Goal: Information Seeking & Learning: Learn about a topic

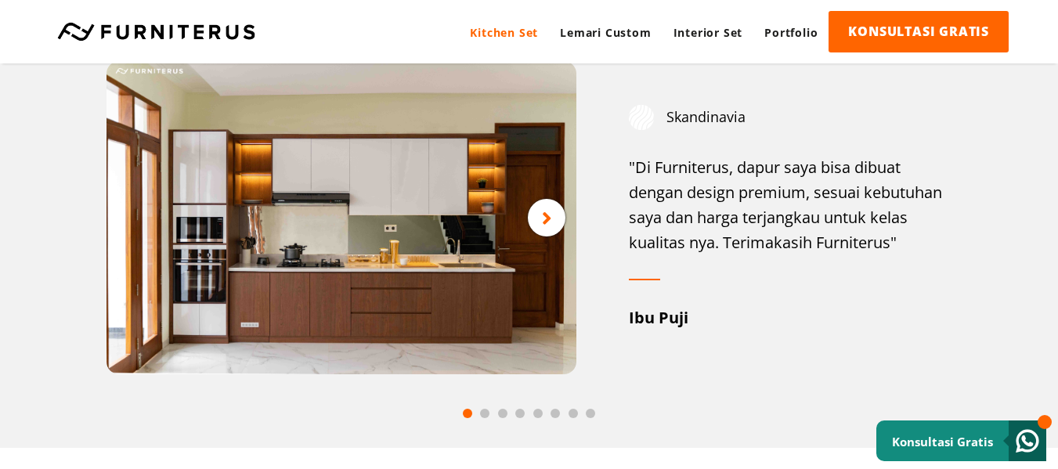
scroll to position [2036, 0]
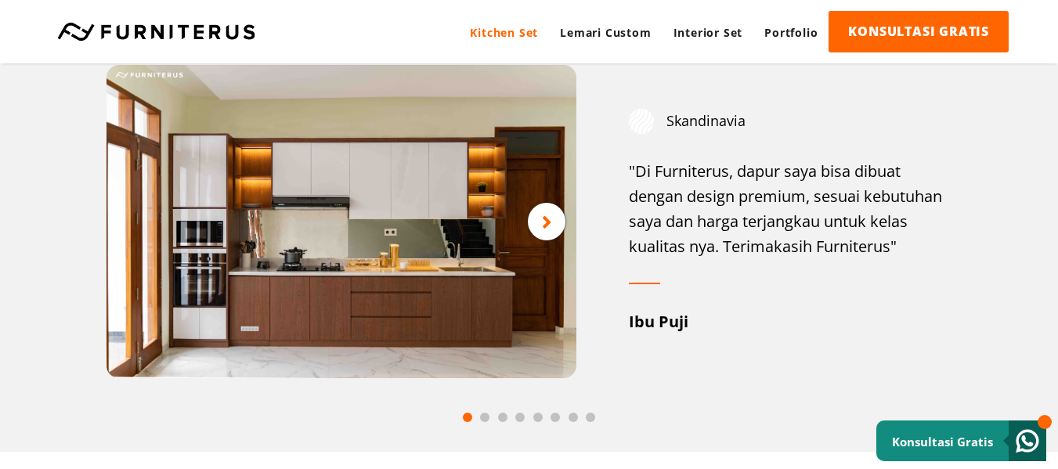
click at [548, 230] on icon at bounding box center [547, 222] width 10 height 20
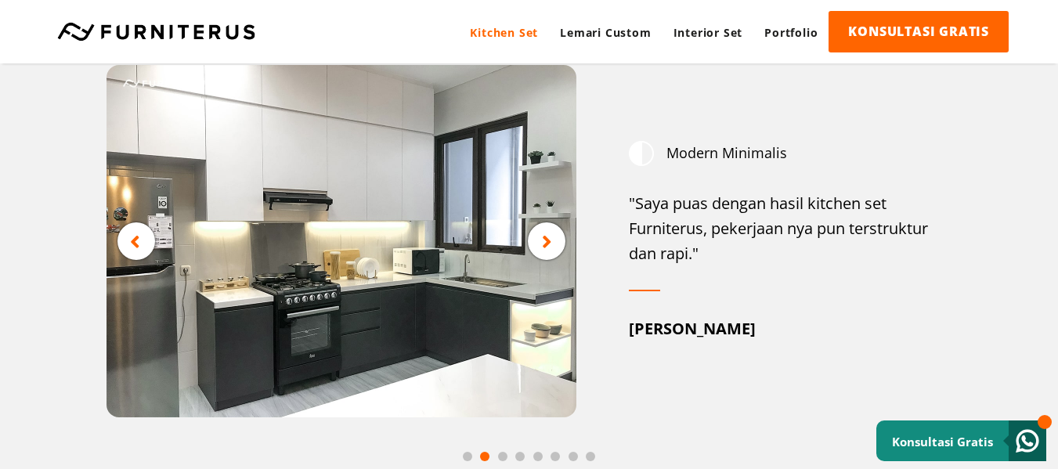
click at [558, 231] on div at bounding box center [547, 241] width 38 height 38
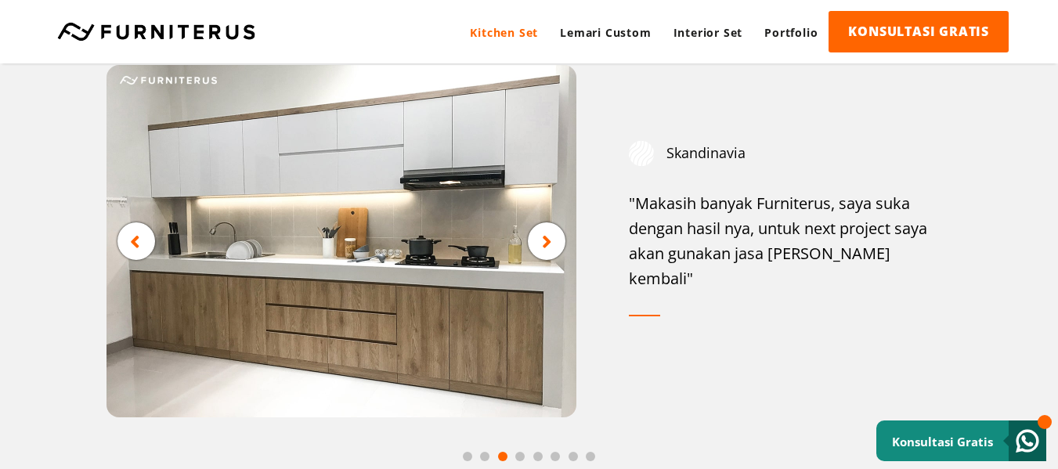
click at [547, 247] on icon at bounding box center [547, 242] width 10 height 20
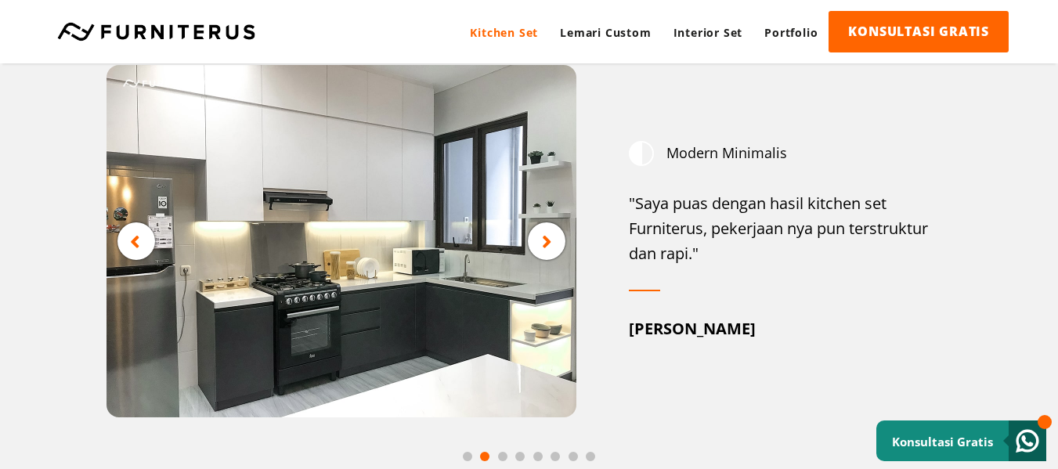
click at [549, 247] on icon at bounding box center [547, 242] width 10 height 20
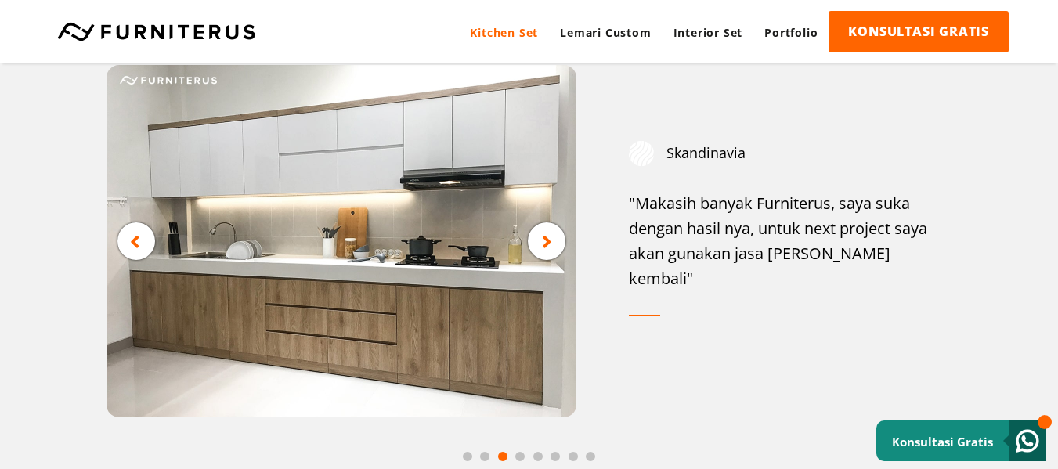
click at [549, 247] on icon at bounding box center [547, 242] width 10 height 20
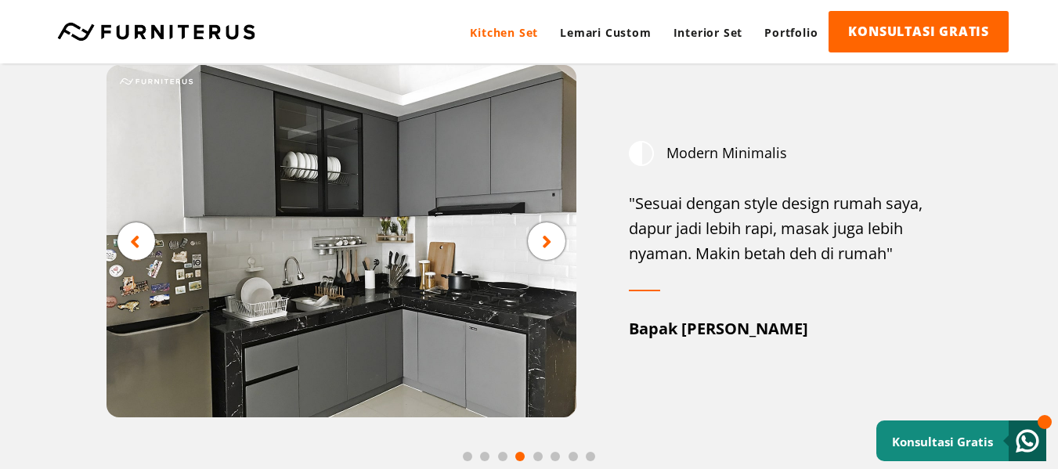
click at [551, 249] on icon at bounding box center [547, 242] width 10 height 20
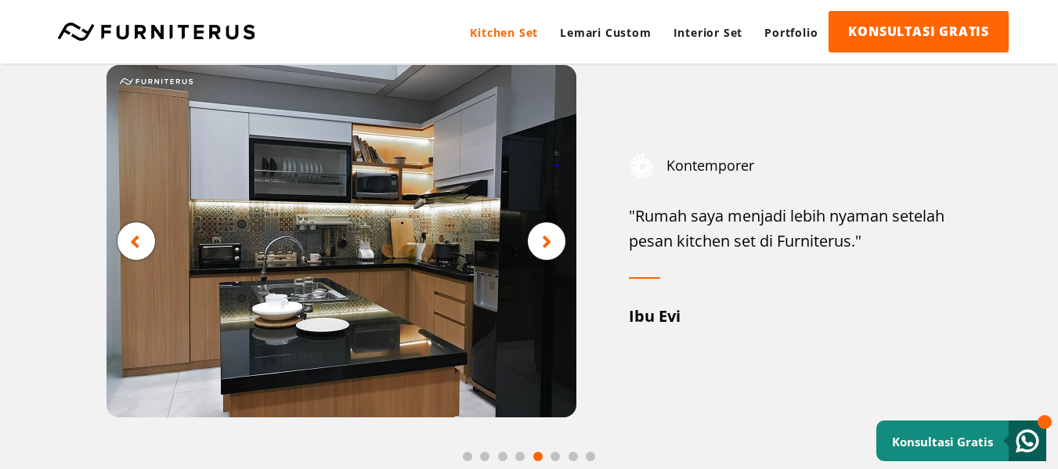
click at [550, 240] on icon at bounding box center [547, 242] width 10 height 20
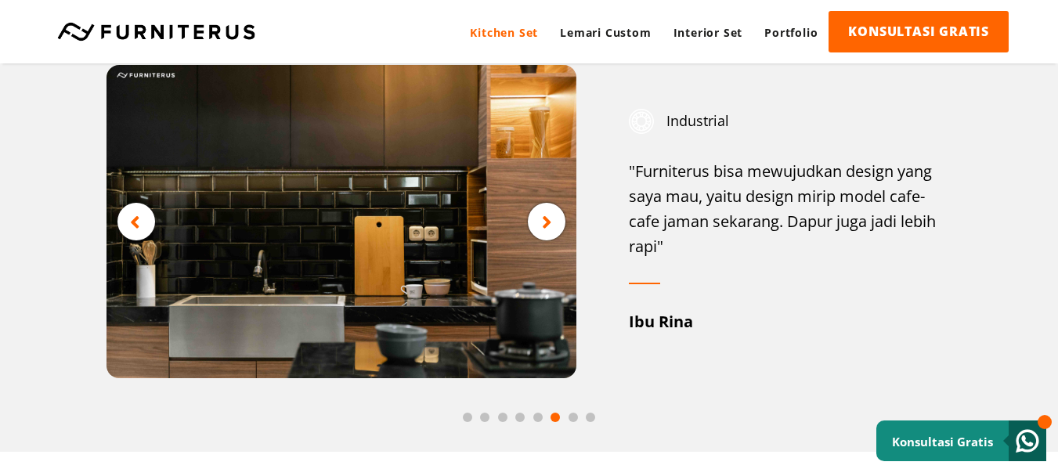
click at [553, 235] on div at bounding box center [547, 222] width 38 height 38
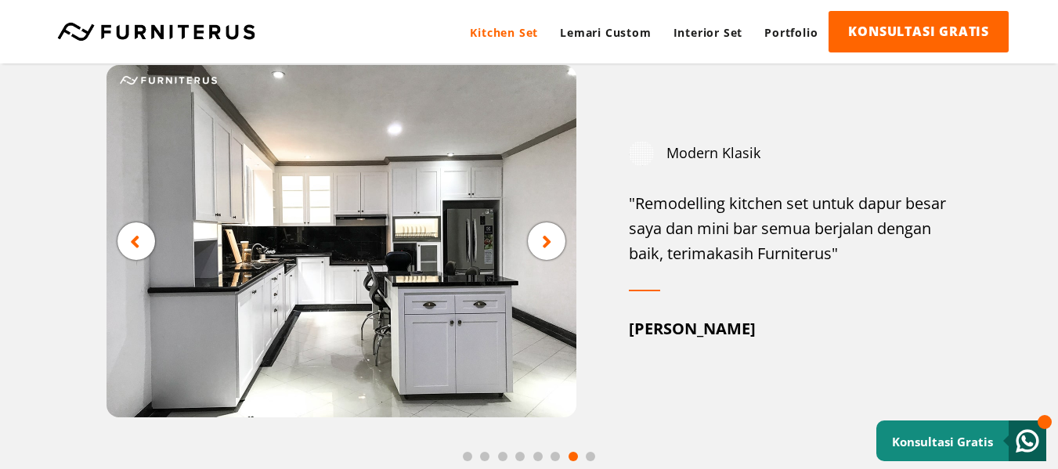
click at [553, 235] on div at bounding box center [547, 241] width 38 height 38
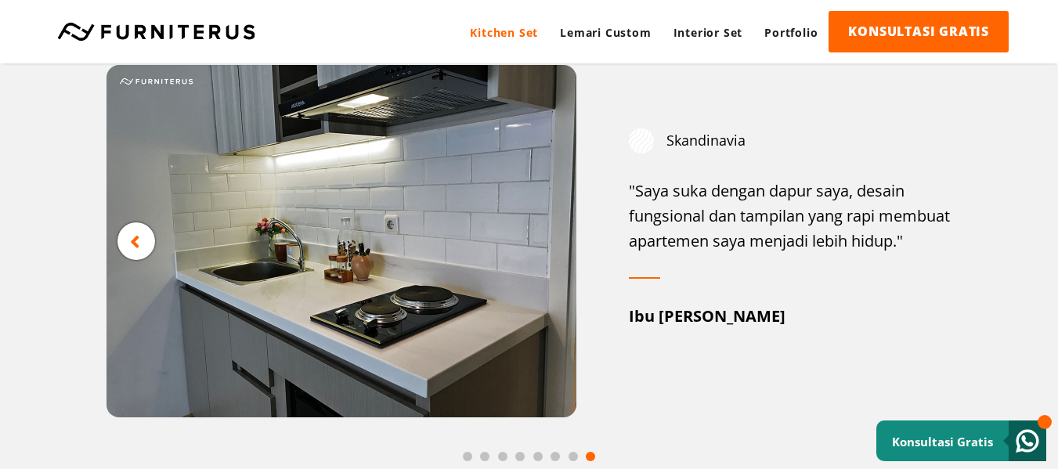
click at [553, 235] on img at bounding box center [341, 241] width 470 height 352
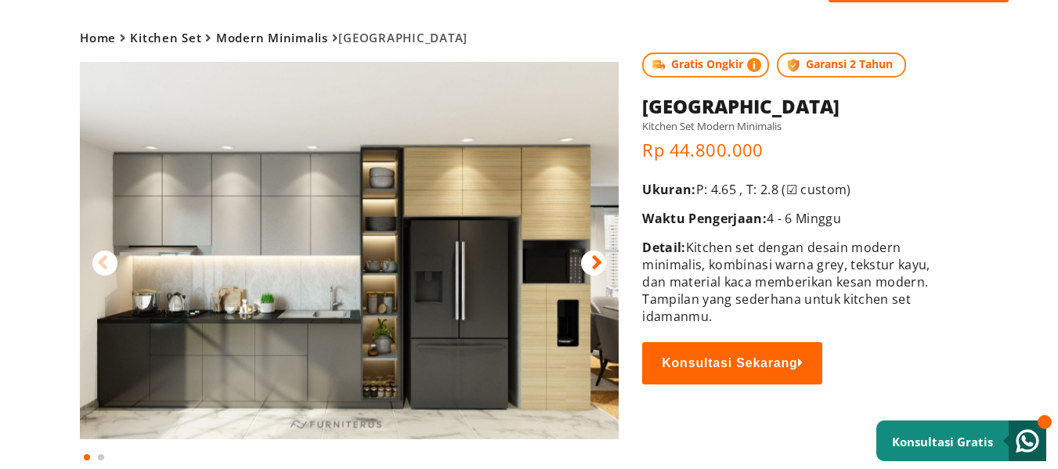
scroll to position [78, 0]
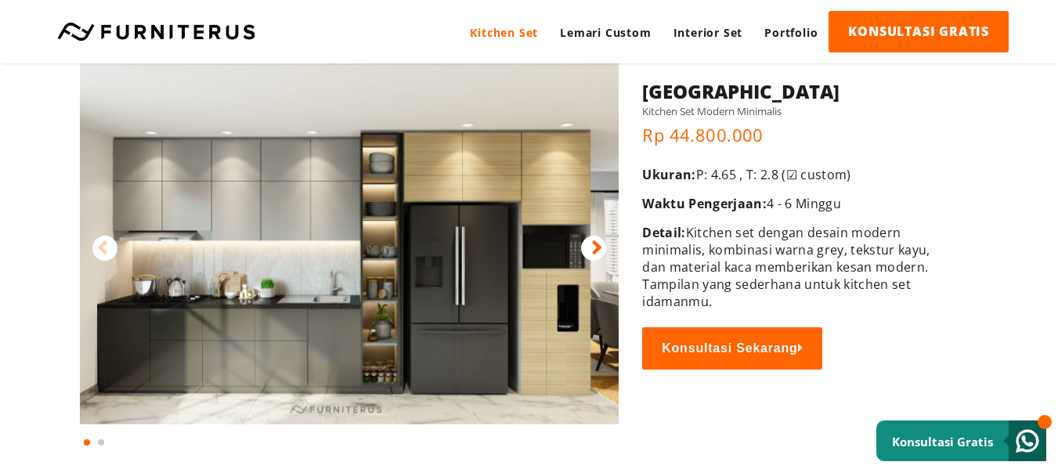
click at [586, 251] on div at bounding box center [593, 248] width 25 height 25
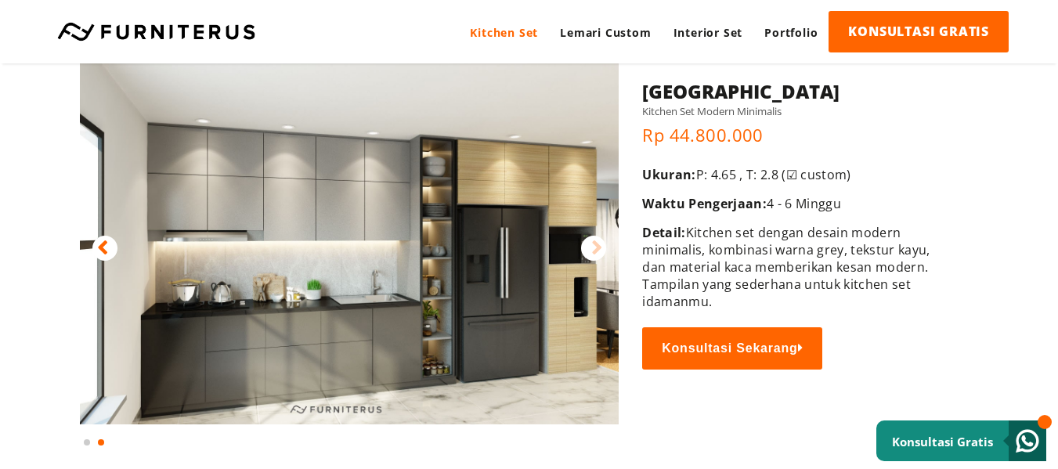
click at [594, 248] on icon at bounding box center [596, 247] width 11 height 23
click at [593, 249] on icon at bounding box center [596, 247] width 11 height 23
click at [102, 252] on icon at bounding box center [102, 247] width 11 height 23
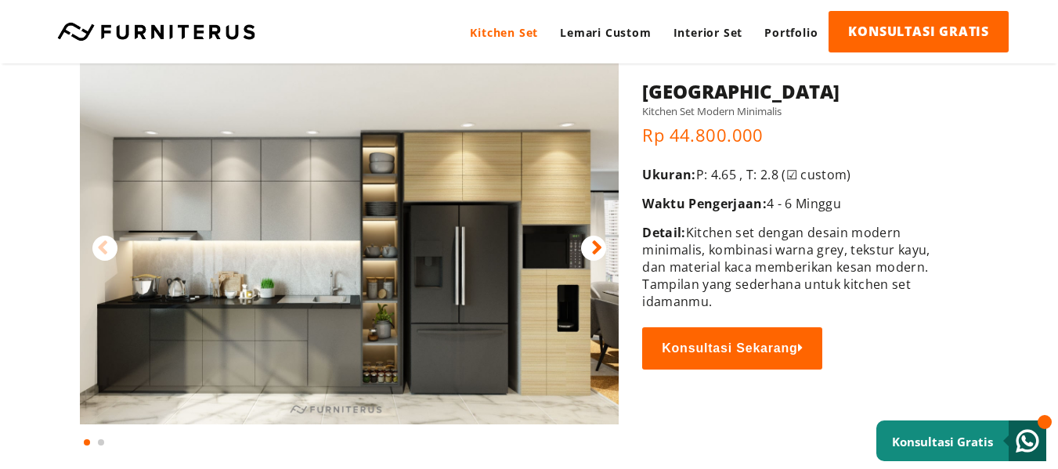
click at [102, 252] on icon at bounding box center [102, 247] width 11 height 23
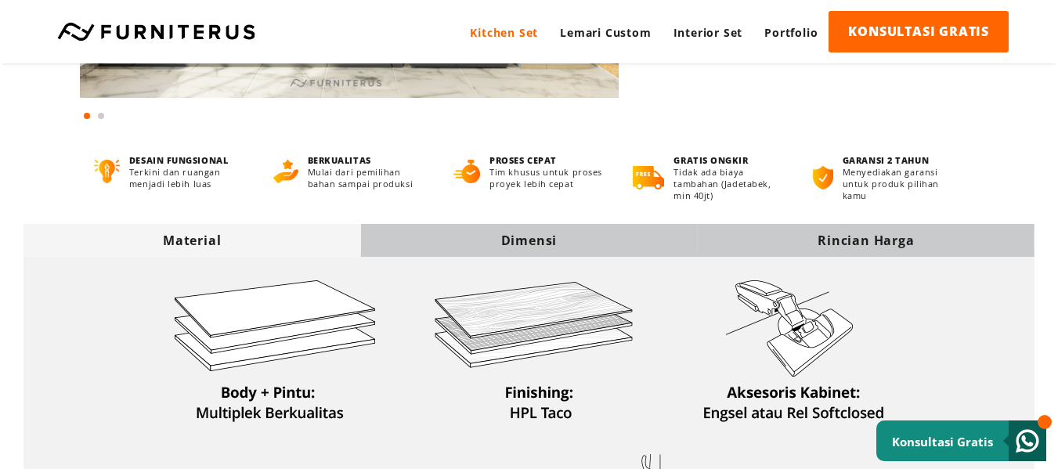
scroll to position [410, 0]
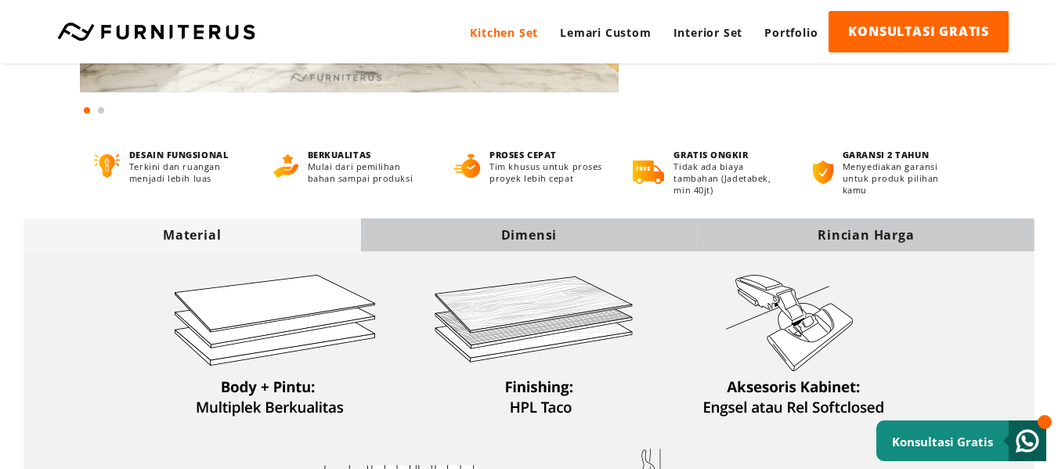
click at [881, 235] on div "Rincian Harga" at bounding box center [866, 234] width 337 height 17
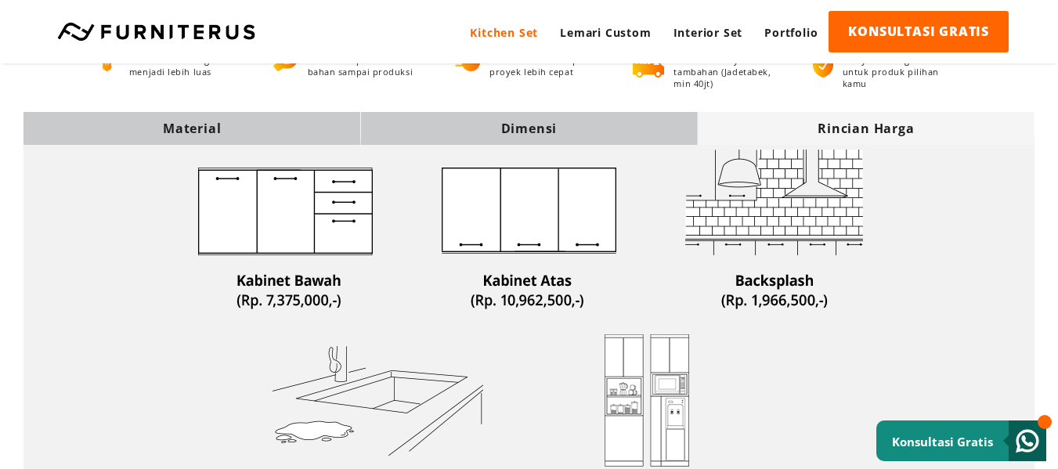
scroll to position [489, 0]
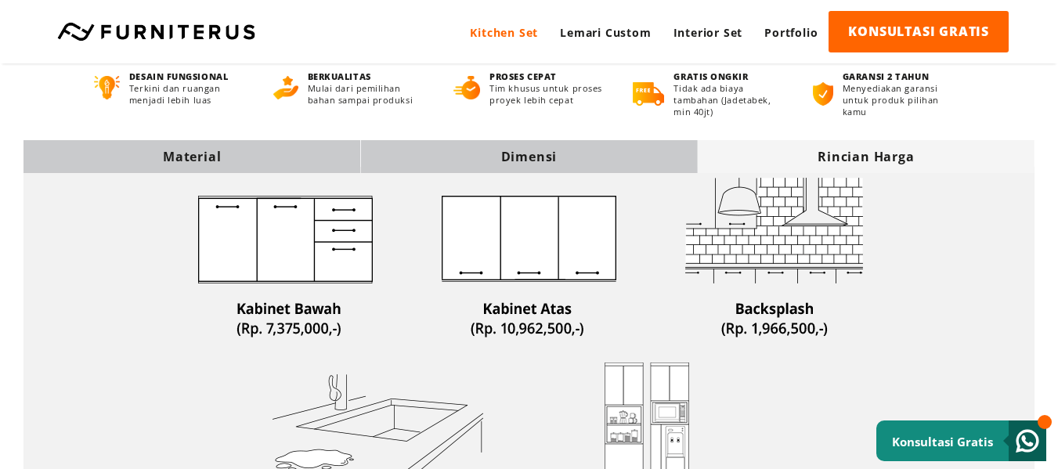
click at [529, 153] on div "Dimensi" at bounding box center [528, 156] width 337 height 17
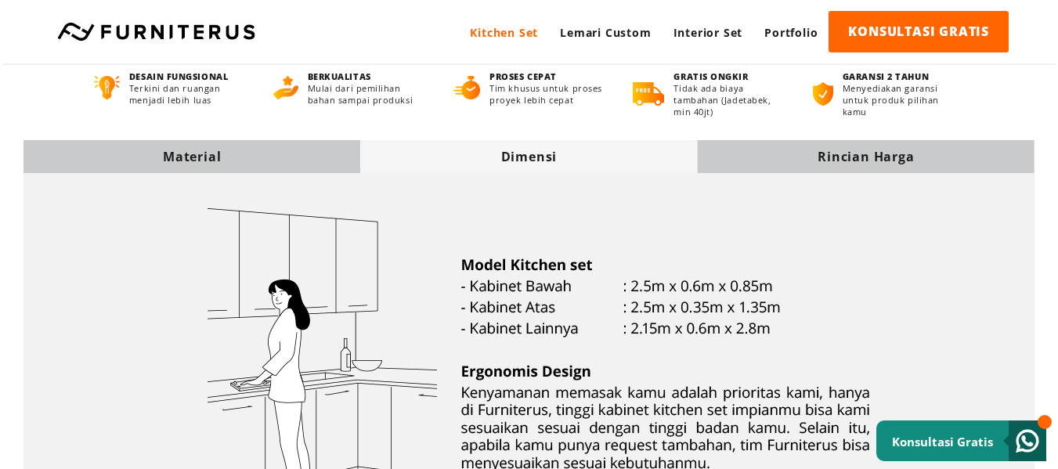
click at [271, 153] on div "Material" at bounding box center [191, 156] width 337 height 17
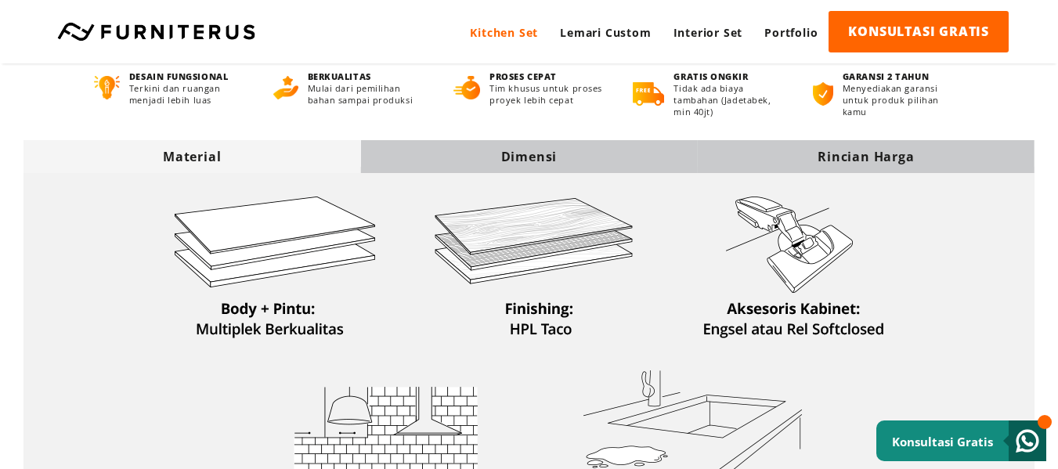
click at [510, 153] on div "Dimensi" at bounding box center [528, 156] width 337 height 17
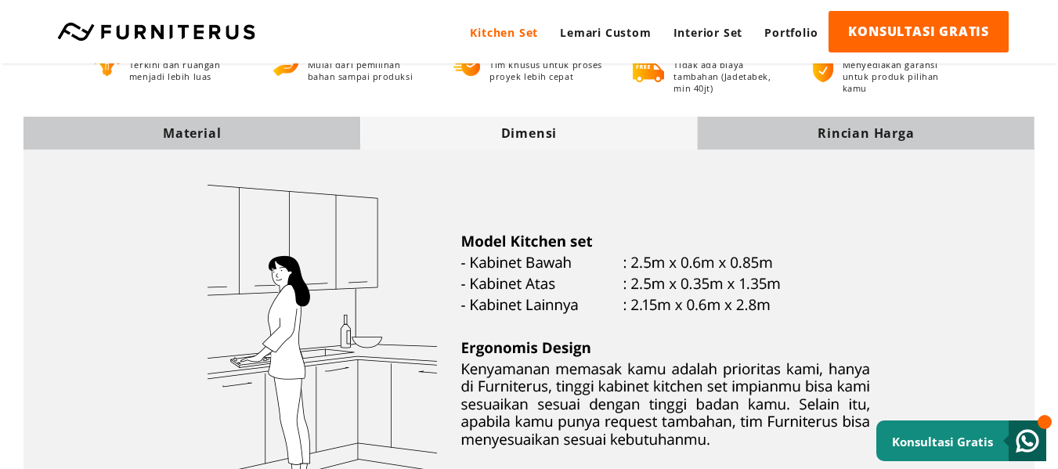
scroll to position [410, 0]
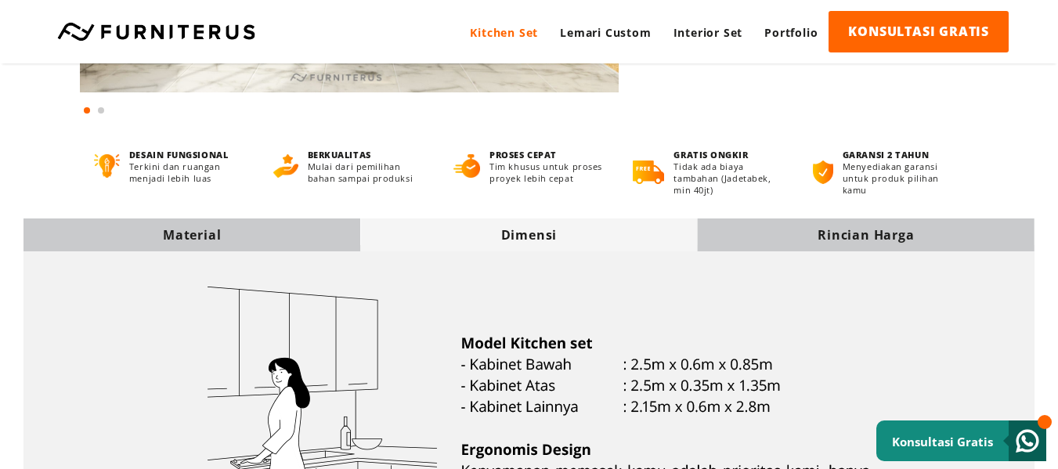
click at [846, 229] on div "Rincian Harga" at bounding box center [866, 234] width 337 height 17
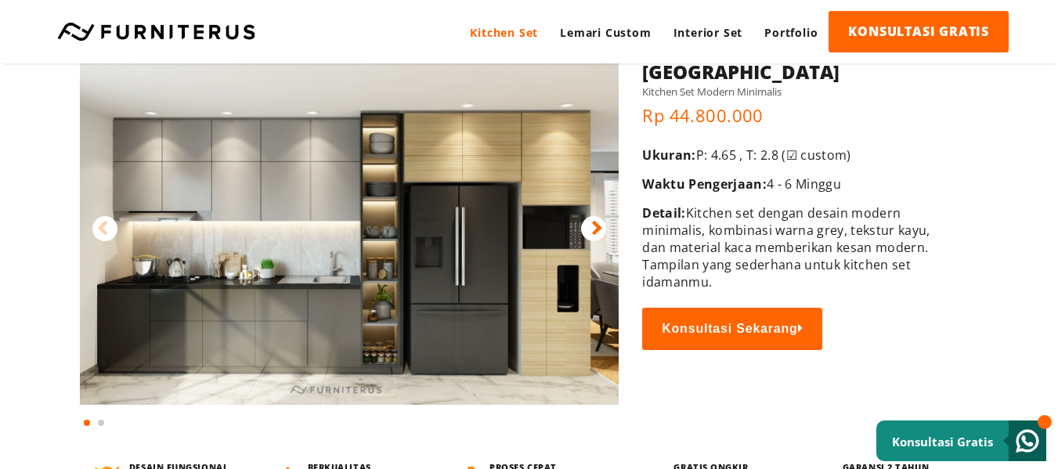
scroll to position [97, 0]
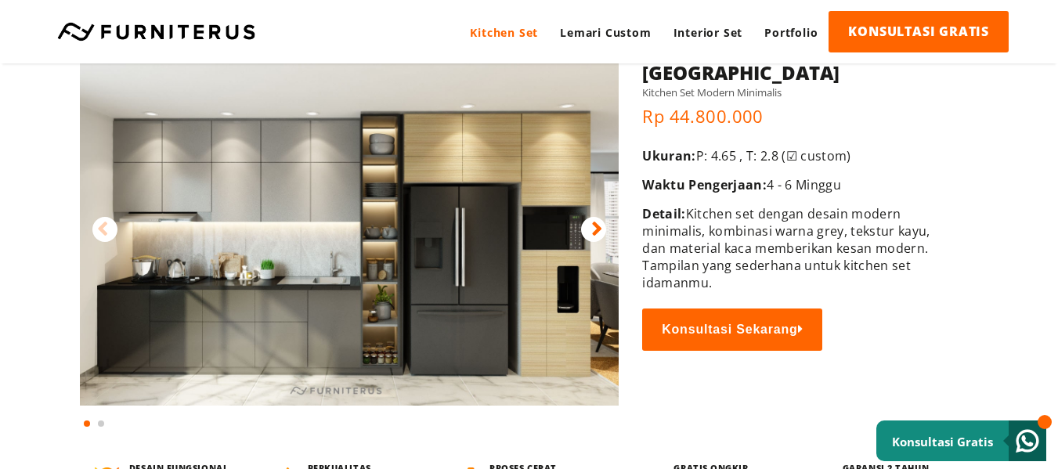
click at [593, 231] on icon at bounding box center [596, 229] width 11 height 23
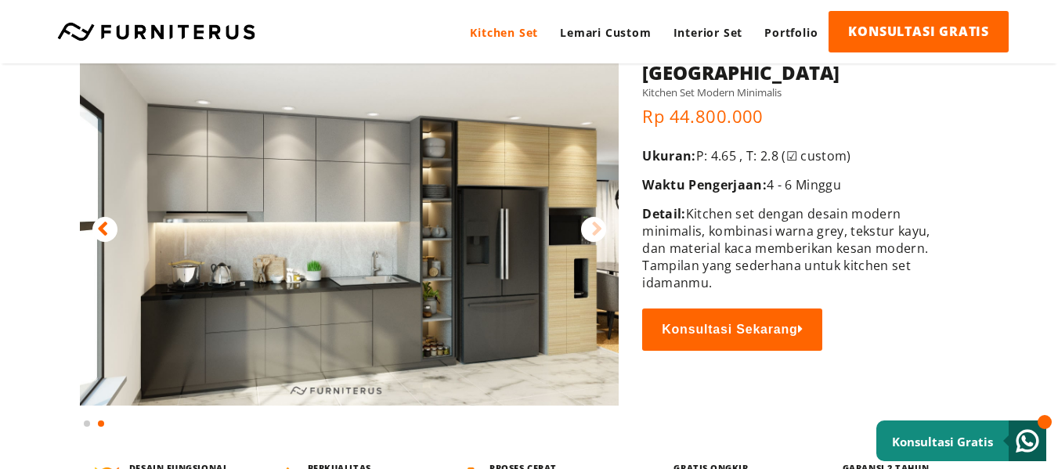
click at [593, 231] on icon at bounding box center [596, 229] width 11 height 23
click at [161, 240] on img at bounding box center [349, 216] width 539 height 377
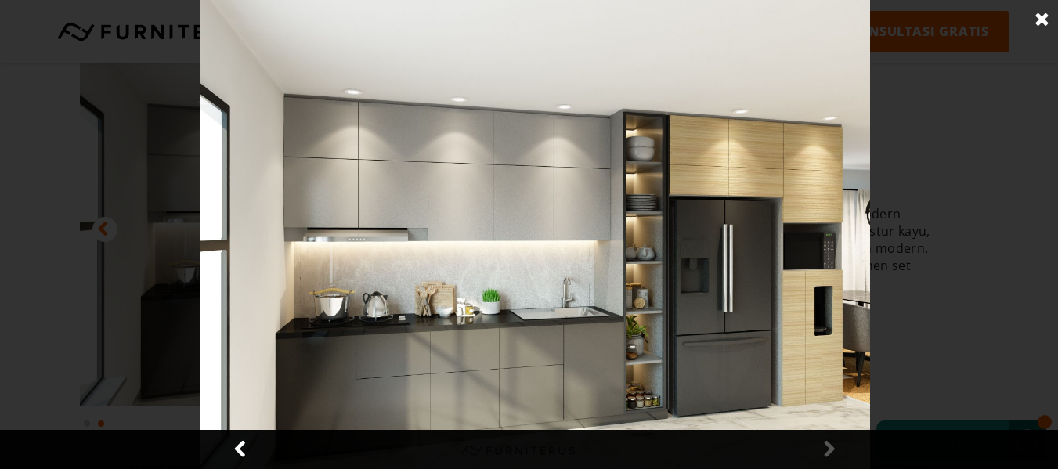
click at [725, 302] on img at bounding box center [535, 234] width 670 height 469
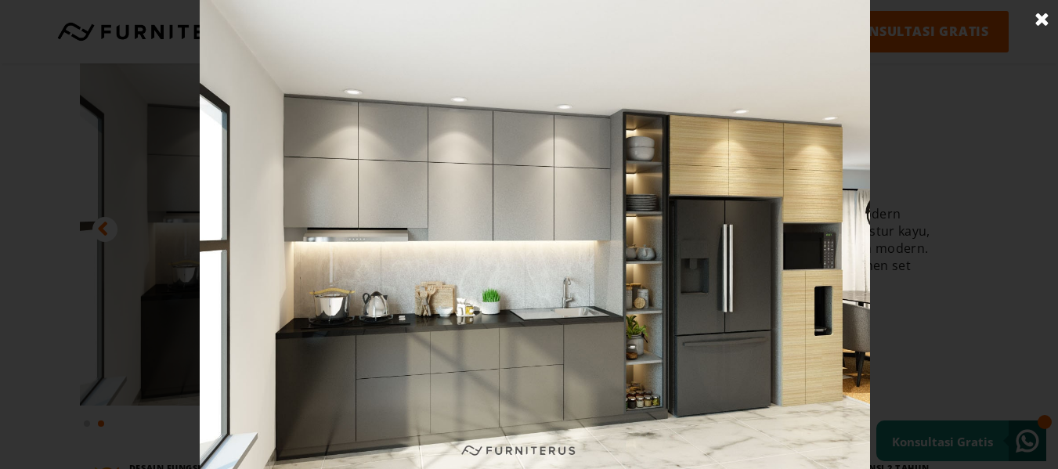
click at [1039, 23] on link at bounding box center [1042, 19] width 39 height 39
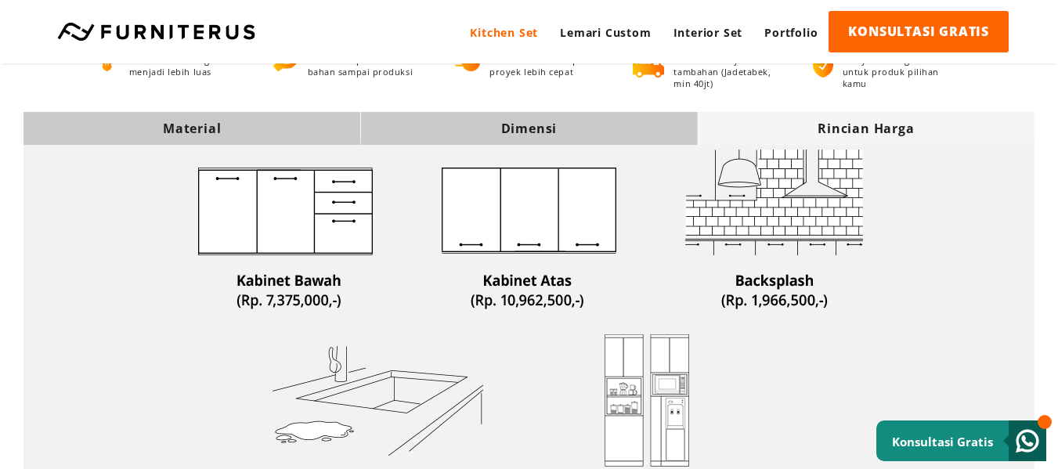
scroll to position [567, 0]
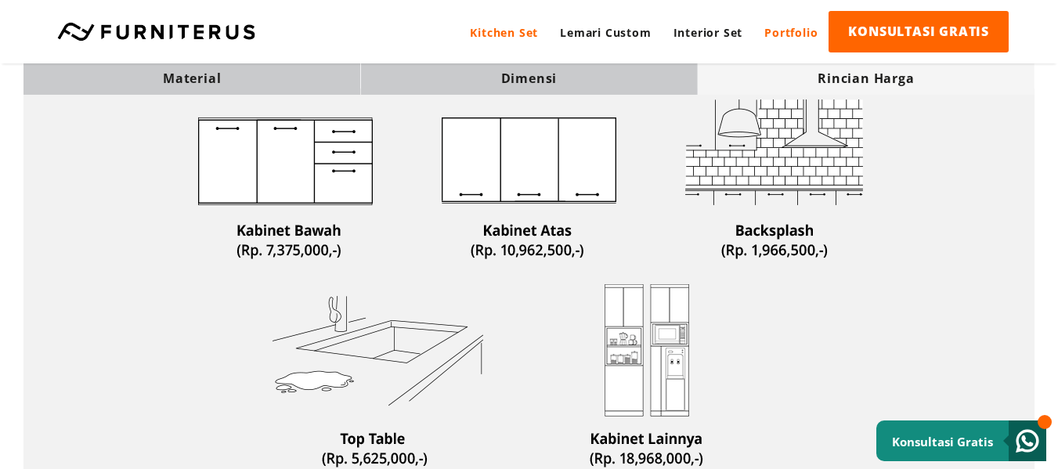
click at [789, 40] on link "Portfolio" at bounding box center [790, 32] width 75 height 43
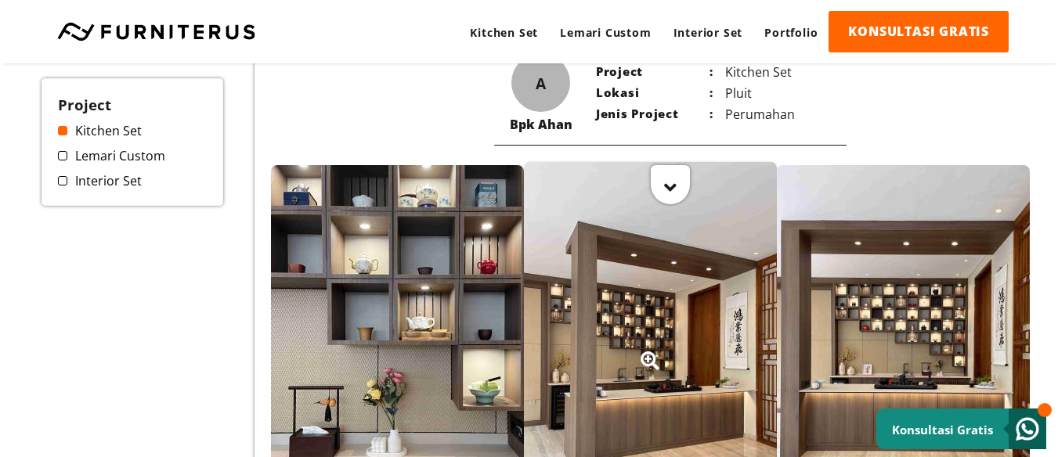
scroll to position [313, 0]
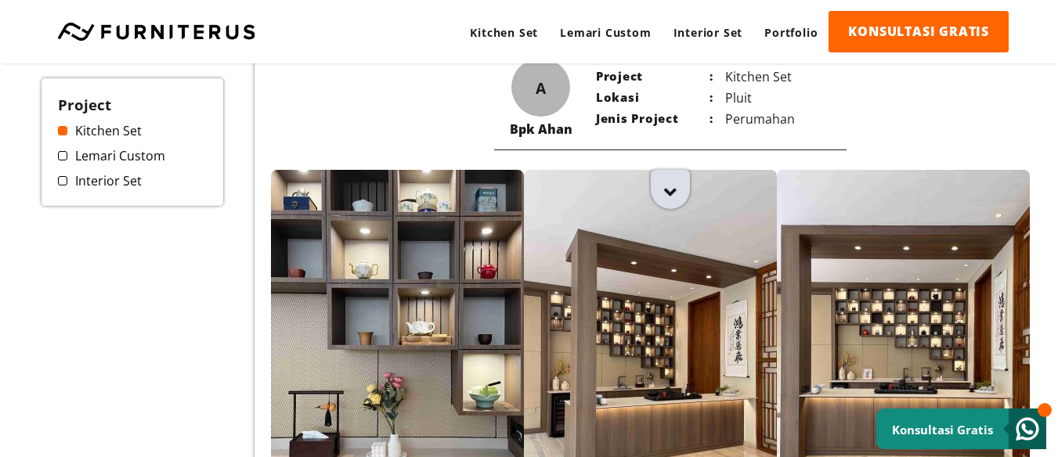
click at [673, 187] on div at bounding box center [670, 185] width 39 height 39
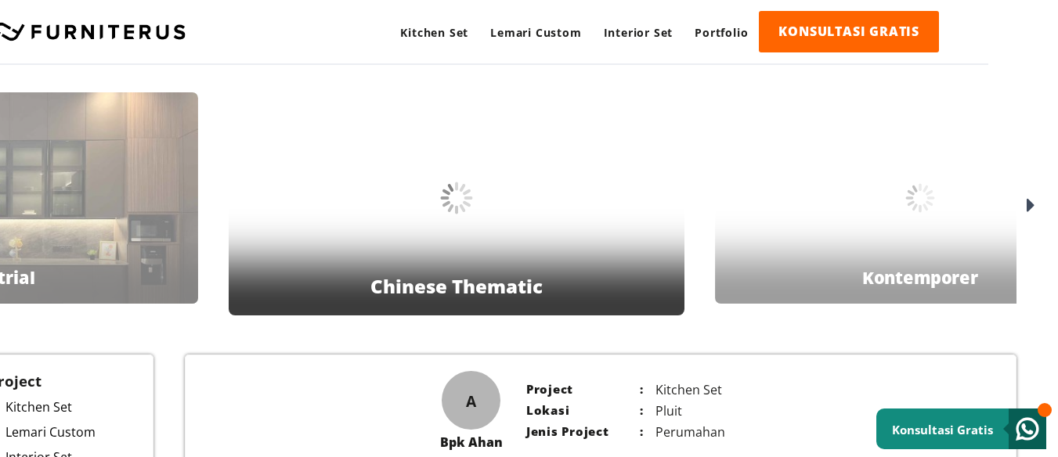
scroll to position [0, 0]
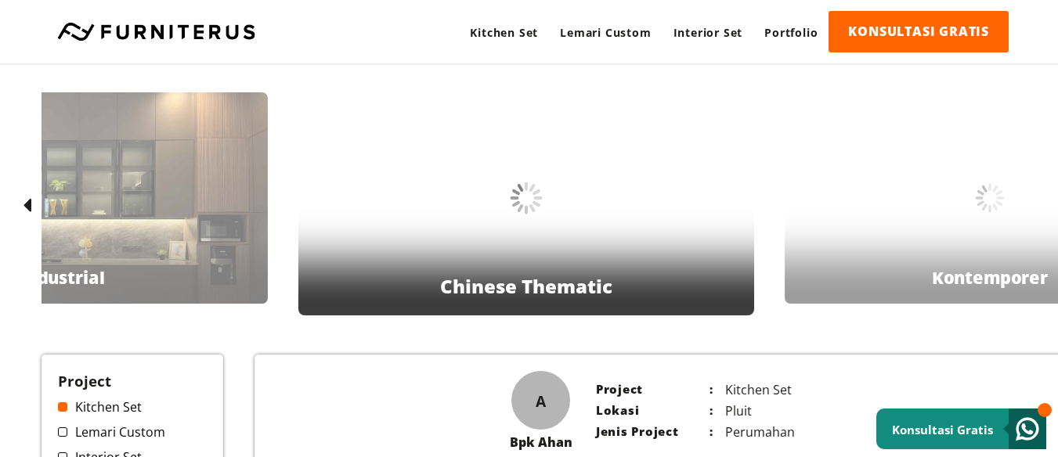
click at [230, 236] on div "Bpk Bayu Industrial" at bounding box center [63, 197] width 410 height 211
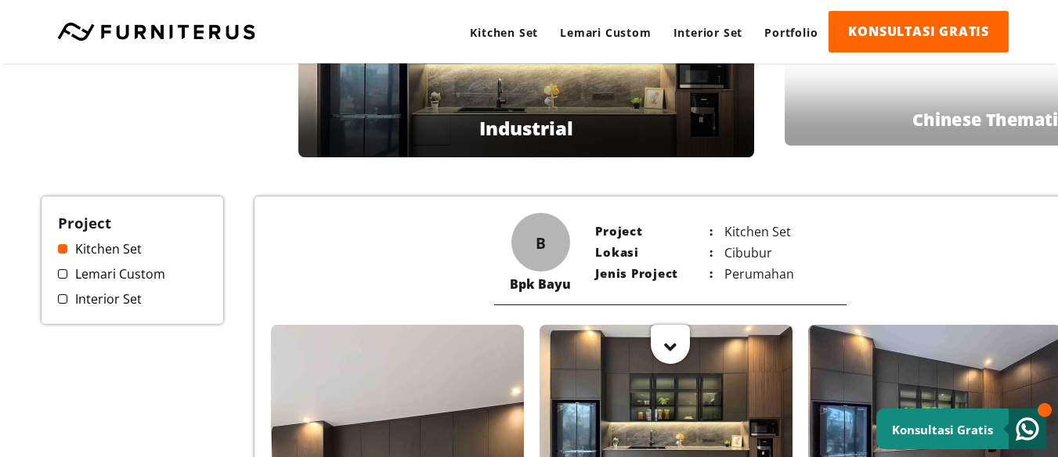
scroll to position [157, 0]
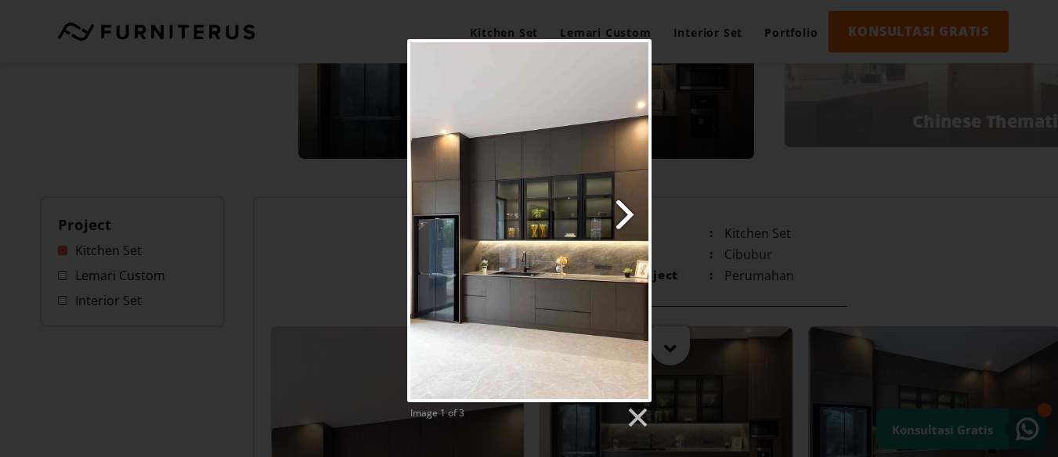
click at [622, 211] on link "Next image" at bounding box center [573, 220] width 157 height 363
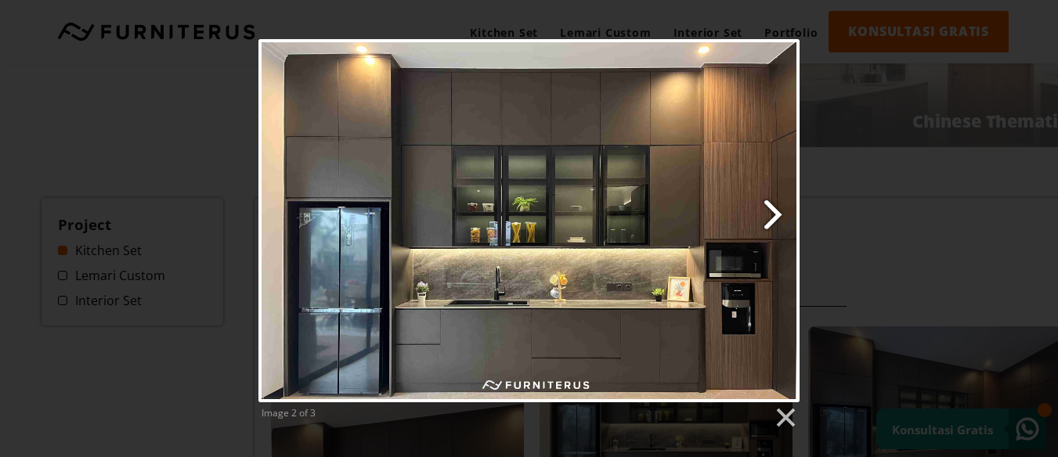
click at [771, 216] on link "Next image" at bounding box center [626, 220] width 346 height 363
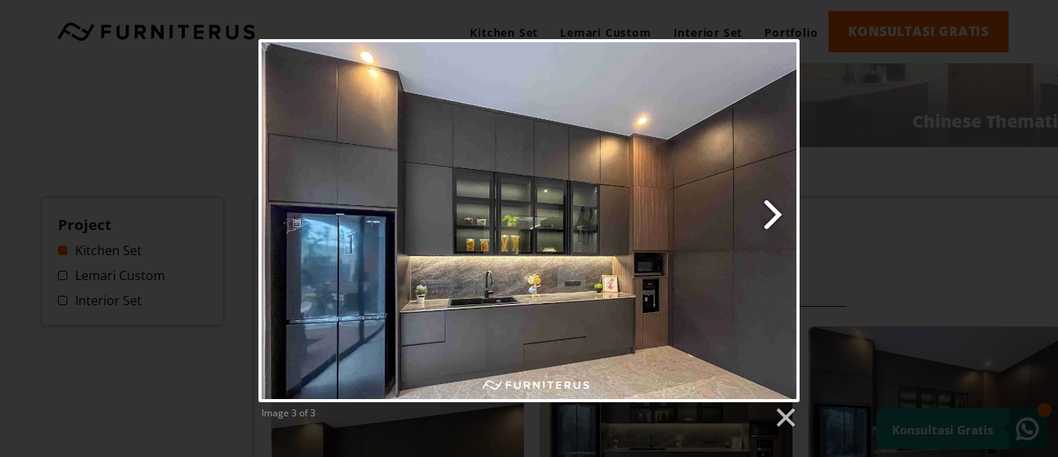
click at [773, 211] on link "Next image" at bounding box center [626, 220] width 346 height 363
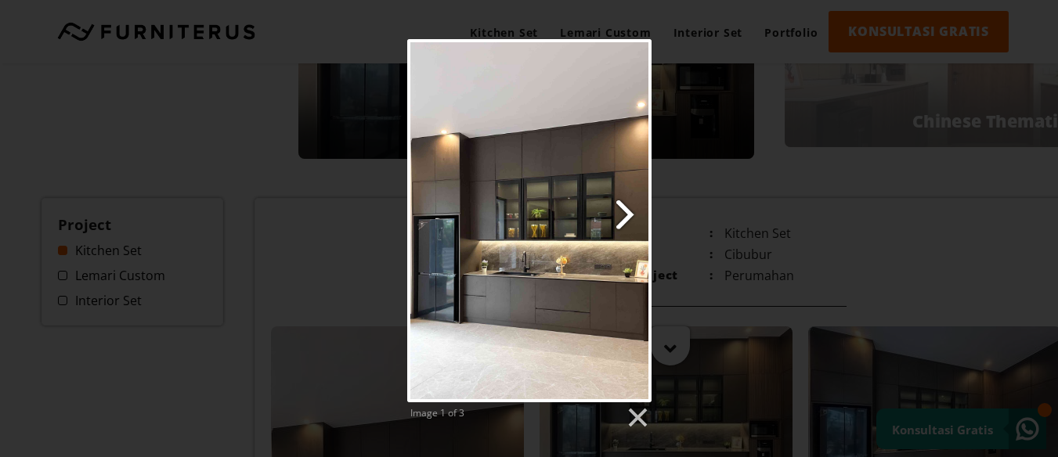
click at [773, 211] on div "Image 1 of 3" at bounding box center [529, 234] width 1058 height 391
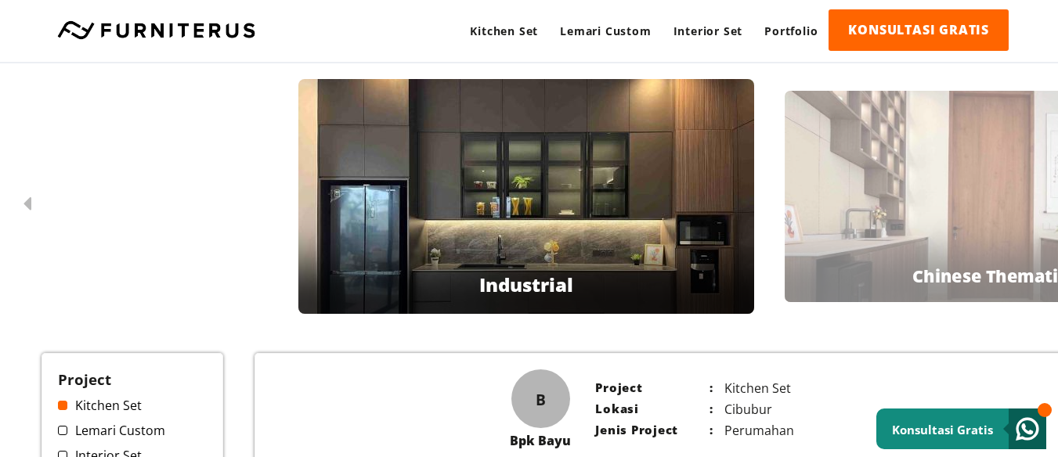
scroll to position [0, 0]
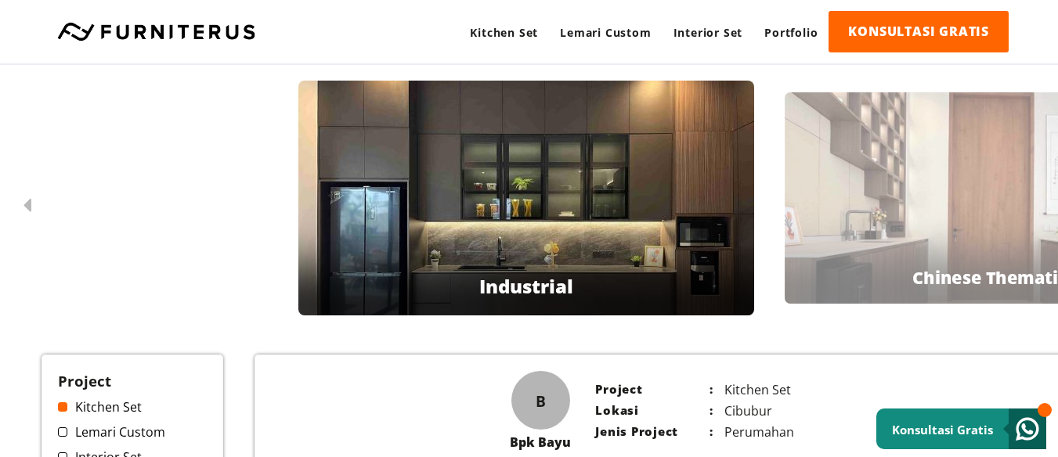
click at [32, 200] on div at bounding box center [28, 205] width 25 height 25
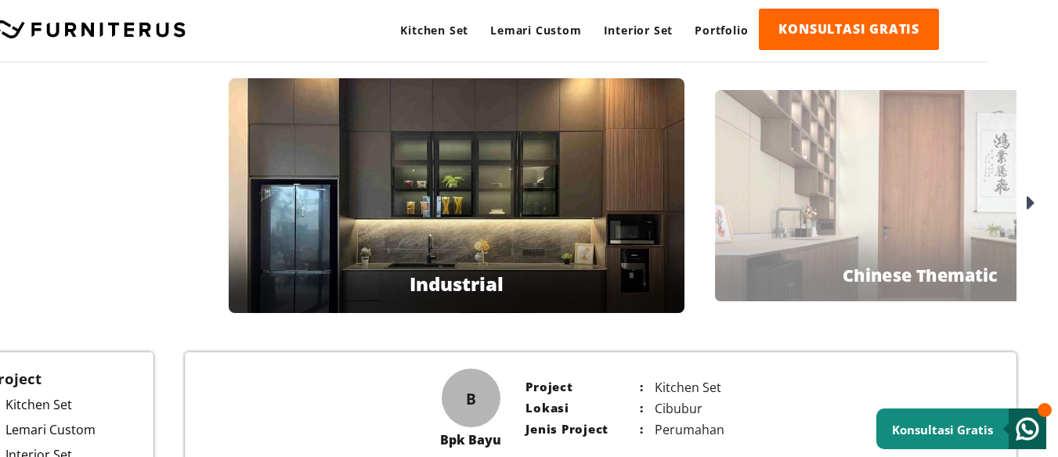
scroll to position [3, 70]
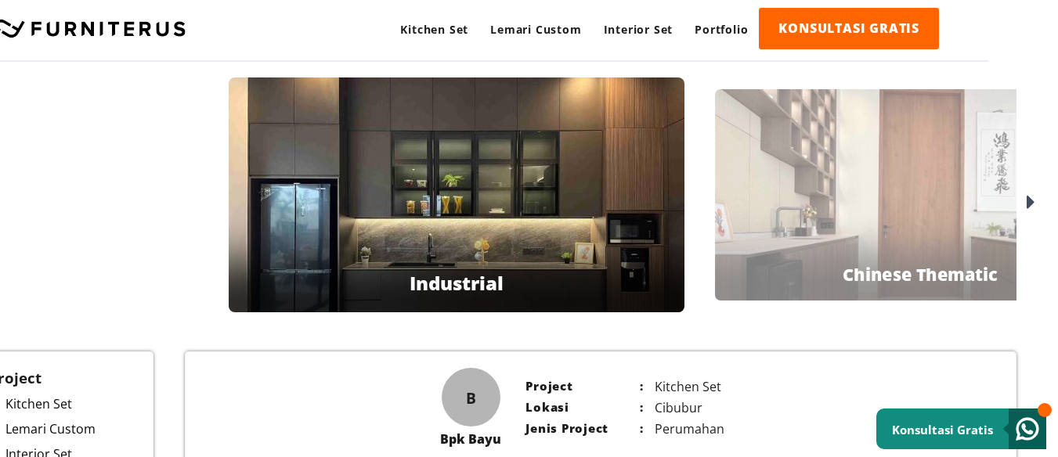
click at [751, 225] on div "Bpk Ahan Chinese Thematic" at bounding box center [920, 194] width 410 height 211
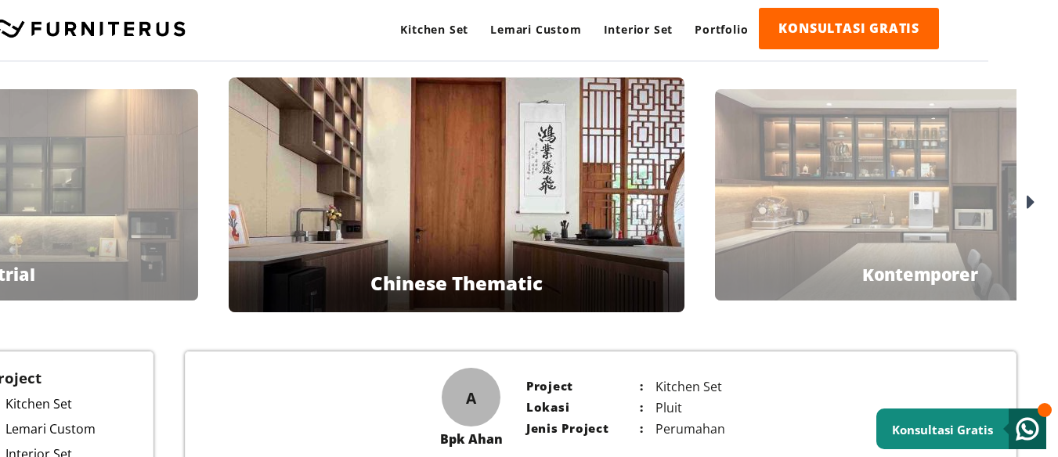
click at [883, 255] on div at bounding box center [919, 293] width 615 height 79
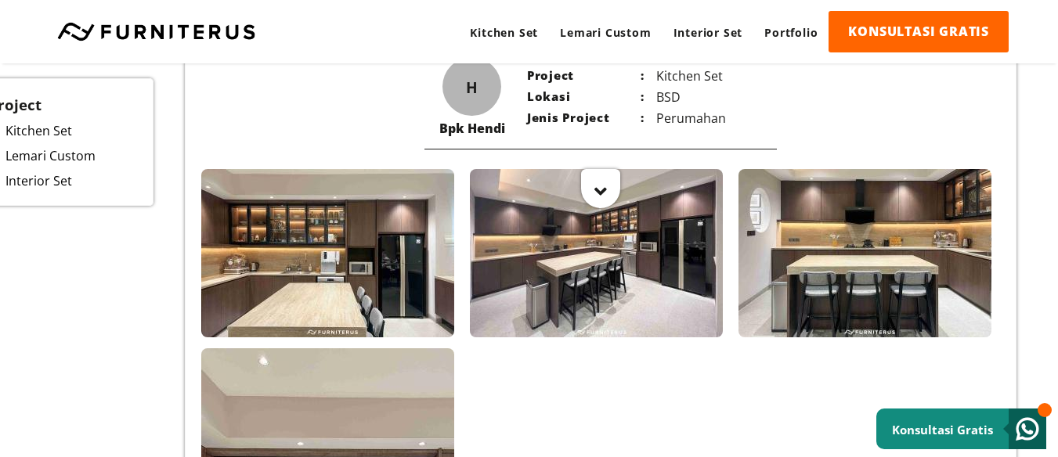
scroll to position [316, 70]
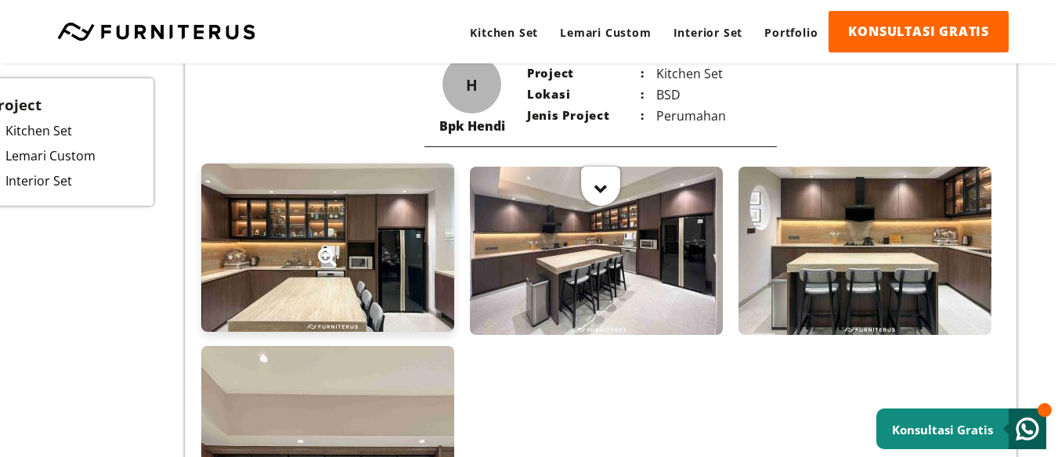
click at [405, 255] on div at bounding box center [327, 248] width 253 height 168
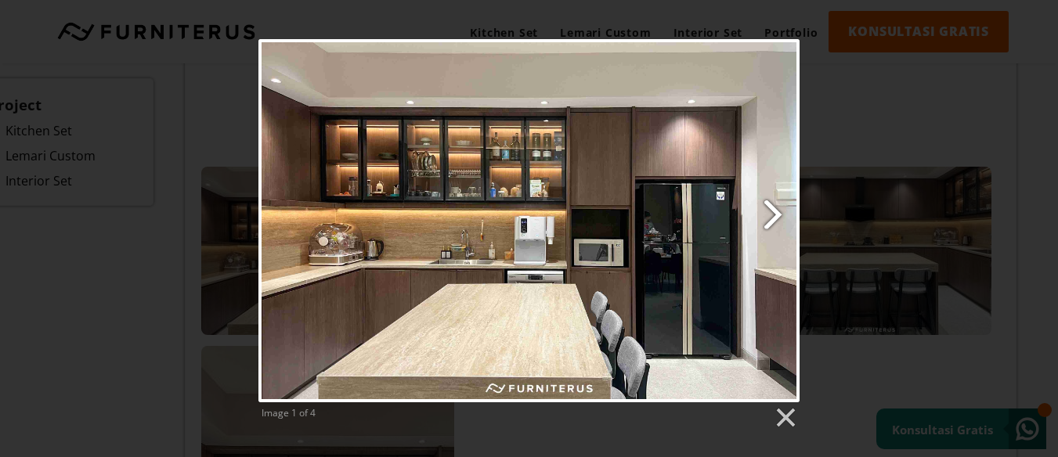
click at [774, 207] on link "Next image" at bounding box center [626, 220] width 346 height 363
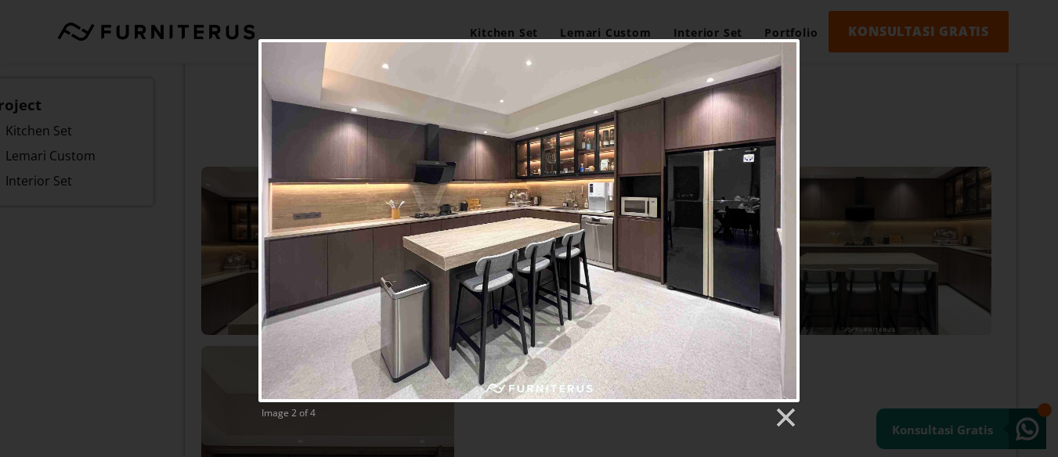
click at [277, 207] on link "Previous image" at bounding box center [350, 220] width 184 height 363
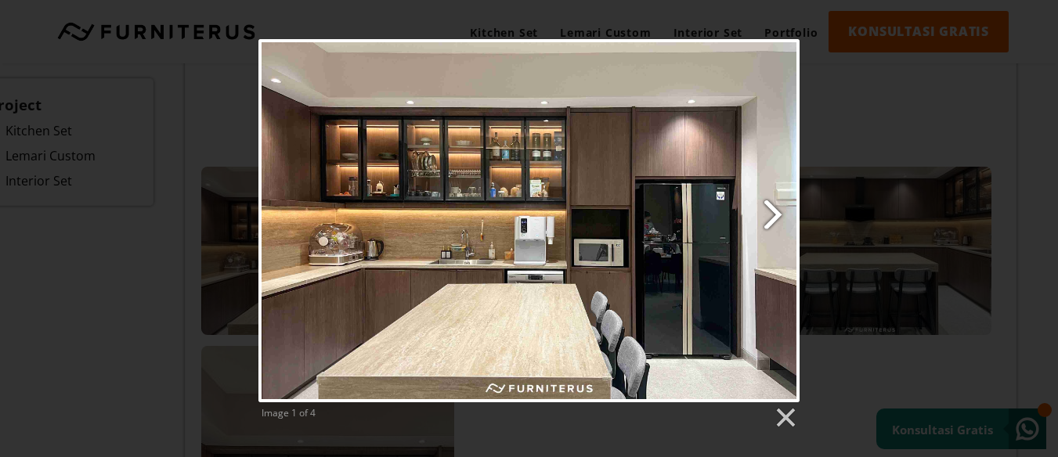
click at [767, 211] on link "Next image" at bounding box center [626, 220] width 346 height 363
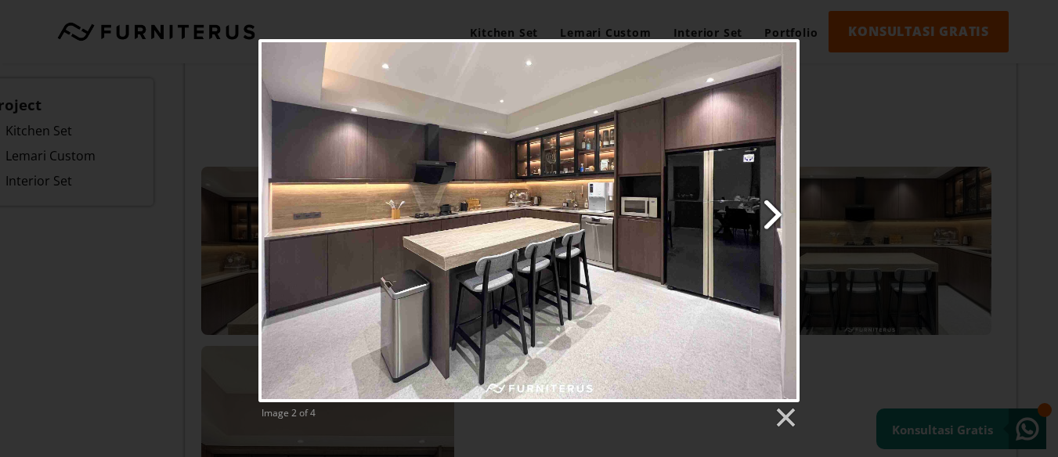
click at [772, 212] on link "Next image" at bounding box center [626, 220] width 346 height 363
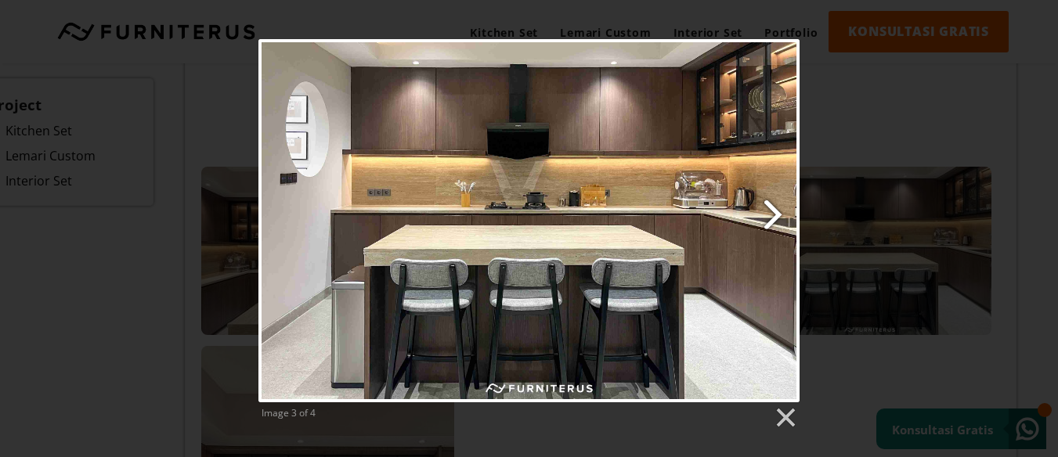
click at [772, 212] on link "Next image" at bounding box center [626, 220] width 346 height 363
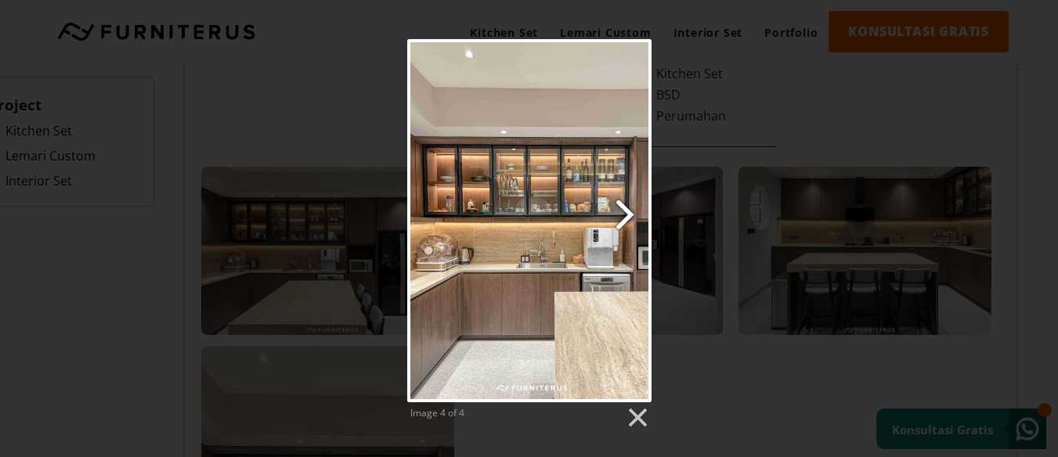
click at [772, 212] on div "Image 4 of 4" at bounding box center [529, 234] width 1058 height 391
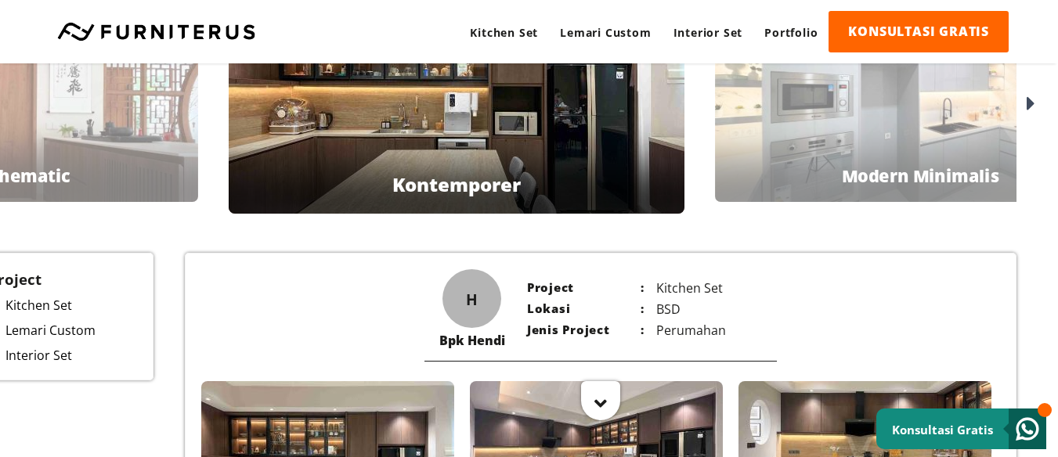
scroll to position [3, 70]
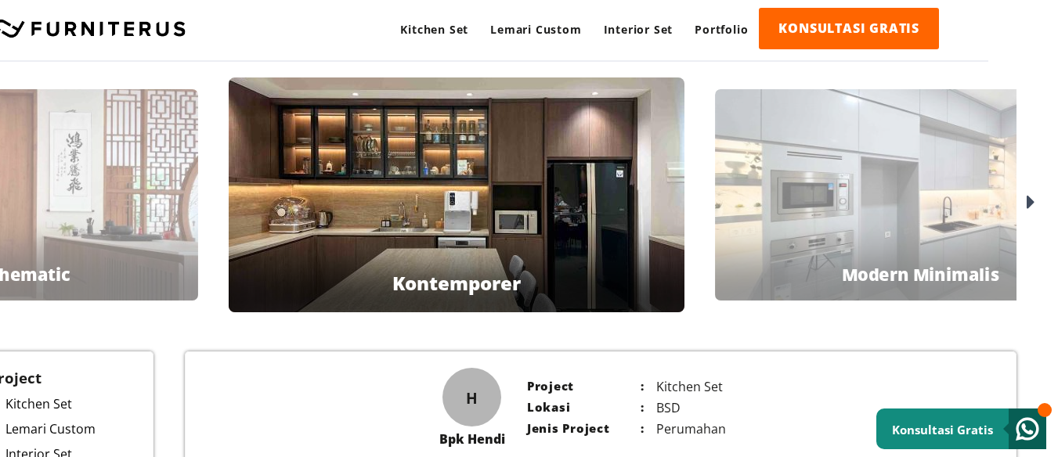
click at [1030, 205] on icon at bounding box center [1030, 203] width 9 height 23
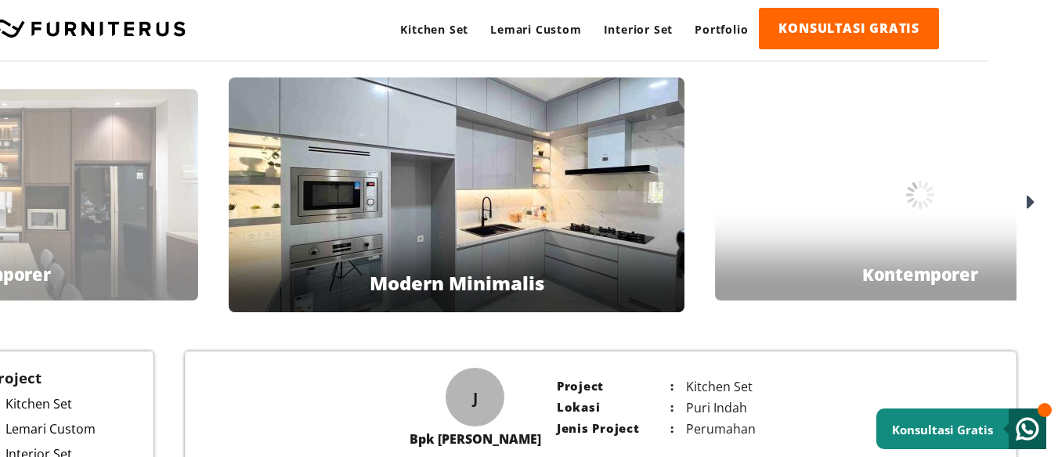
click at [1030, 205] on icon at bounding box center [1030, 203] width 9 height 23
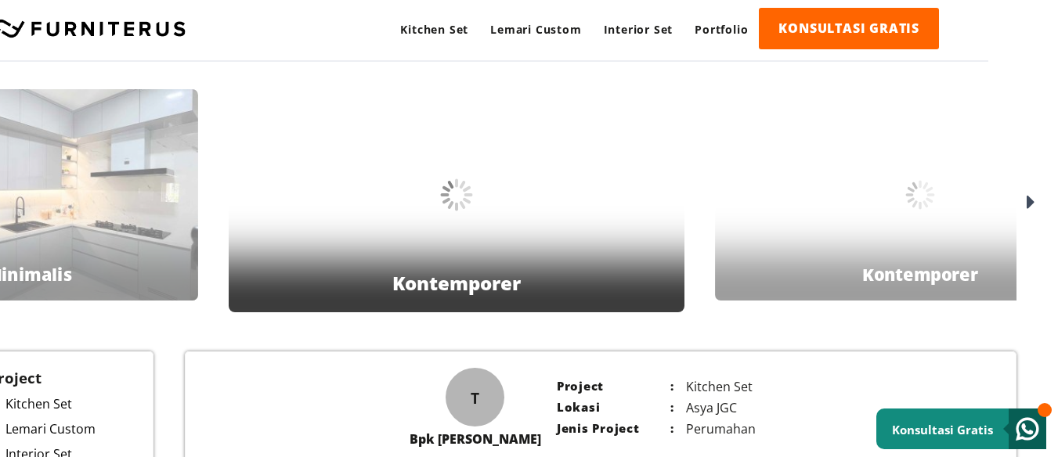
click at [1030, 205] on icon at bounding box center [1030, 203] width 9 height 23
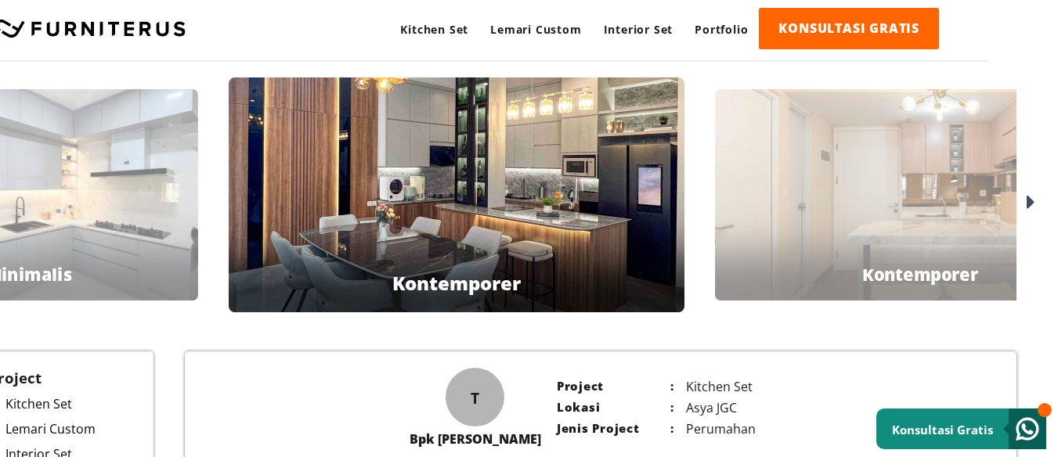
click at [1030, 198] on icon at bounding box center [1030, 203] width 9 height 23
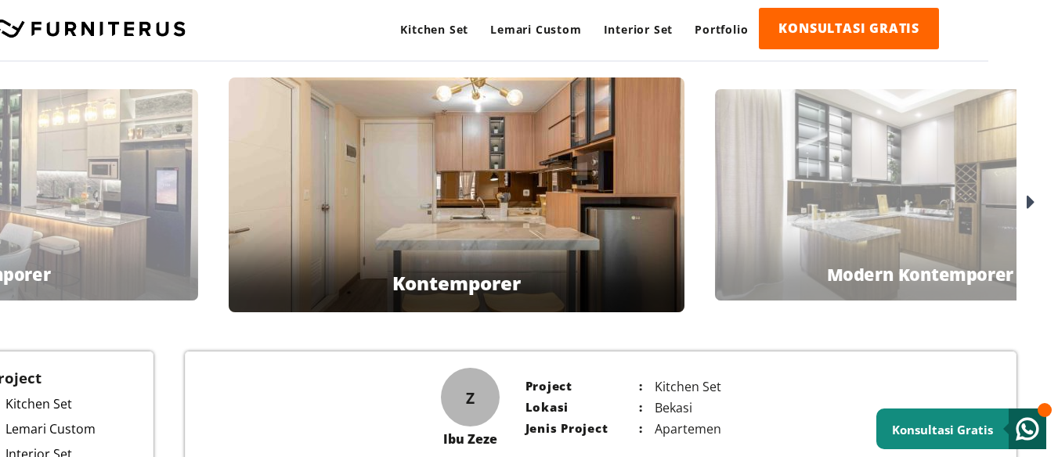
click at [1030, 198] on icon at bounding box center [1030, 203] width 9 height 23
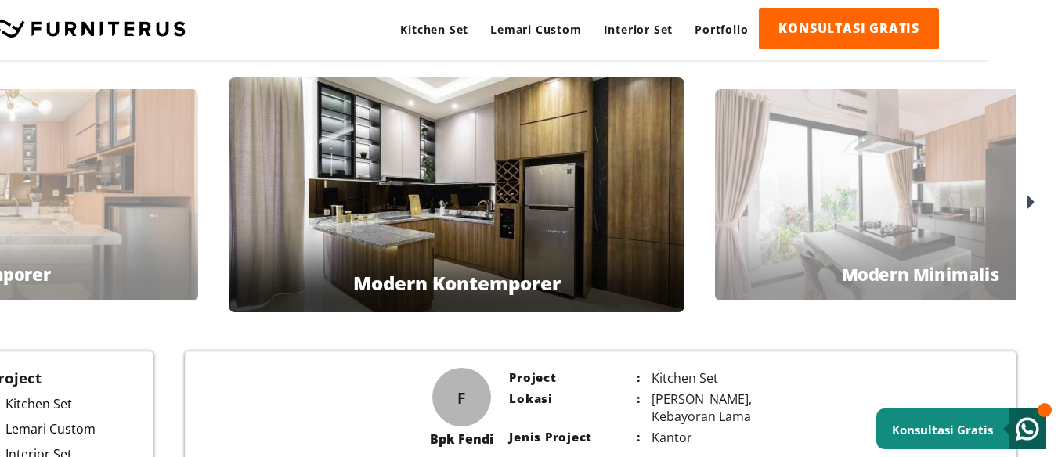
click at [1030, 198] on icon at bounding box center [1030, 203] width 9 height 23
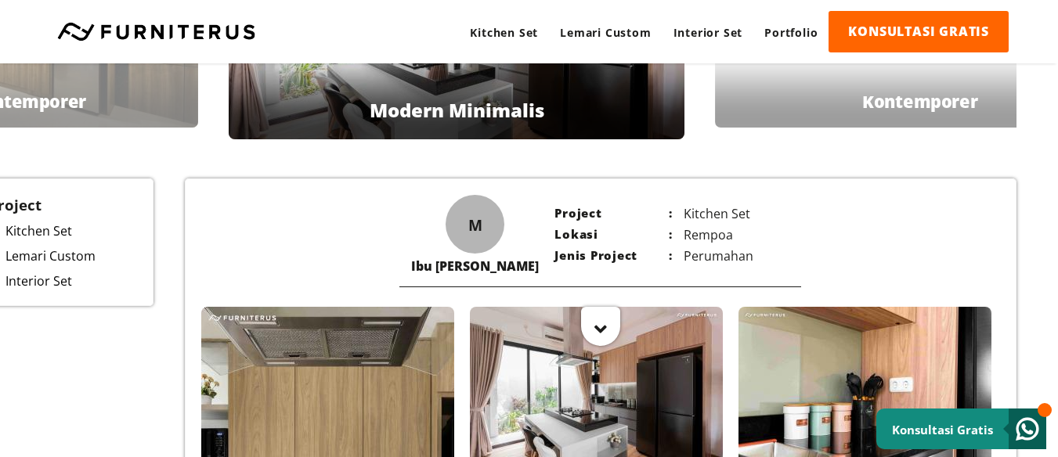
scroll to position [0, 70]
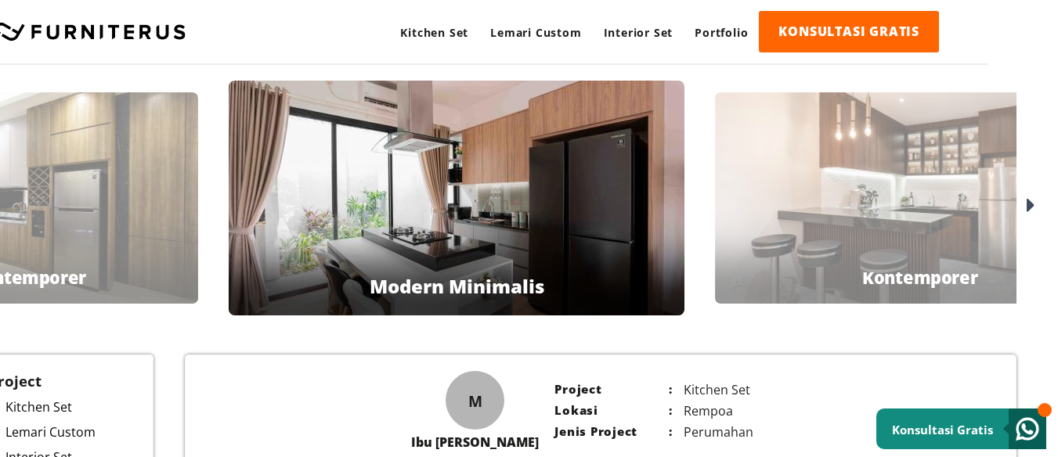
click at [1028, 204] on icon at bounding box center [1030, 206] width 9 height 23
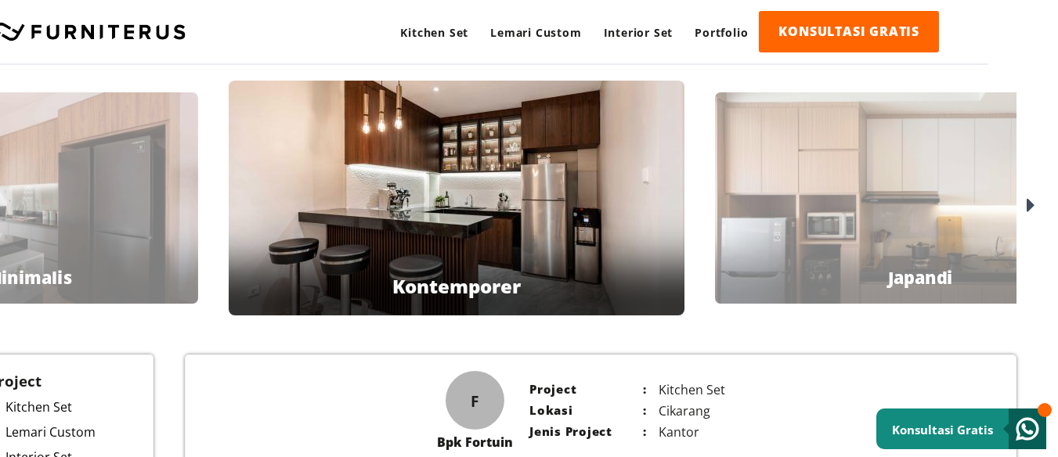
click at [1028, 204] on icon at bounding box center [1030, 206] width 9 height 23
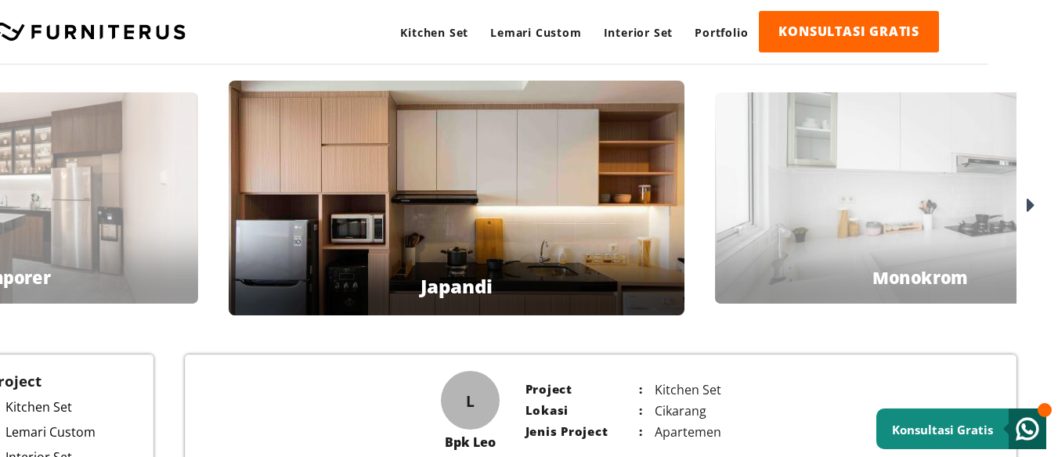
click at [1033, 206] on icon at bounding box center [1030, 206] width 9 height 23
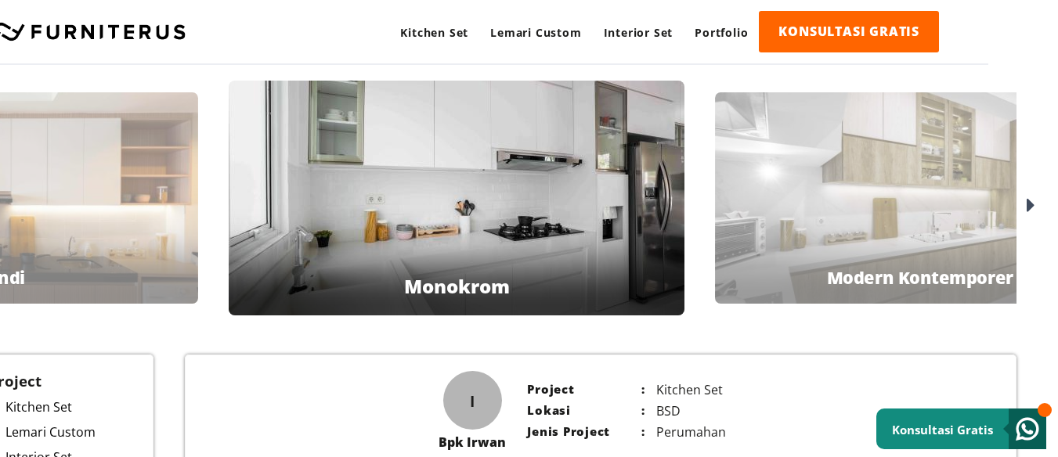
click at [1030, 201] on icon at bounding box center [1030, 206] width 9 height 23
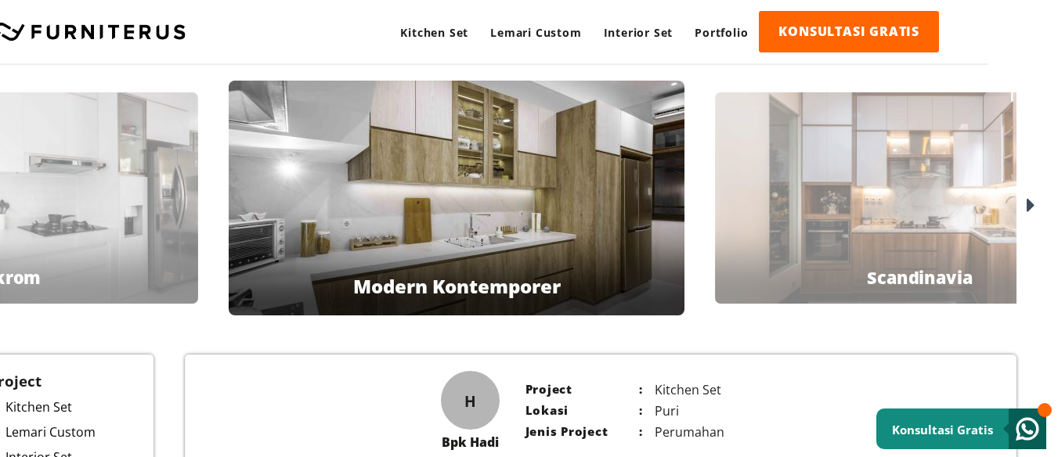
click at [1030, 201] on icon at bounding box center [1030, 206] width 9 height 23
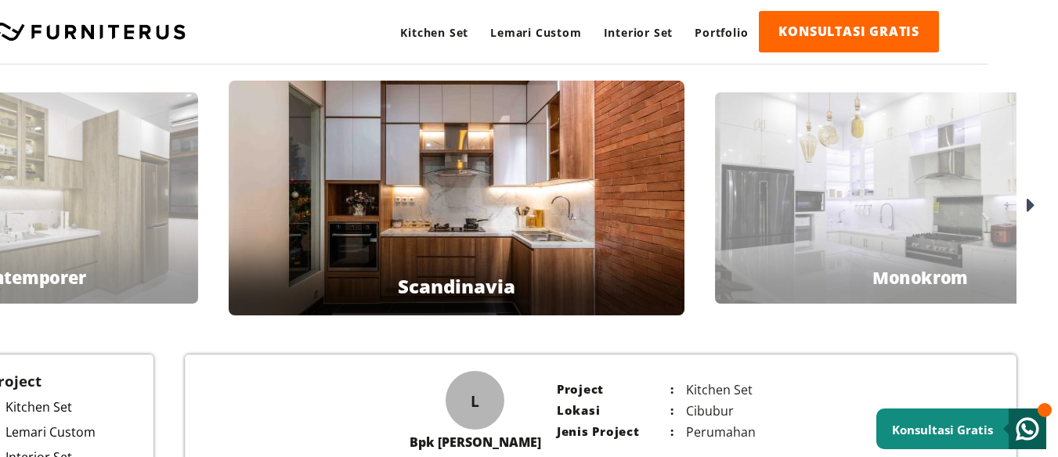
click at [1030, 201] on icon at bounding box center [1030, 206] width 9 height 23
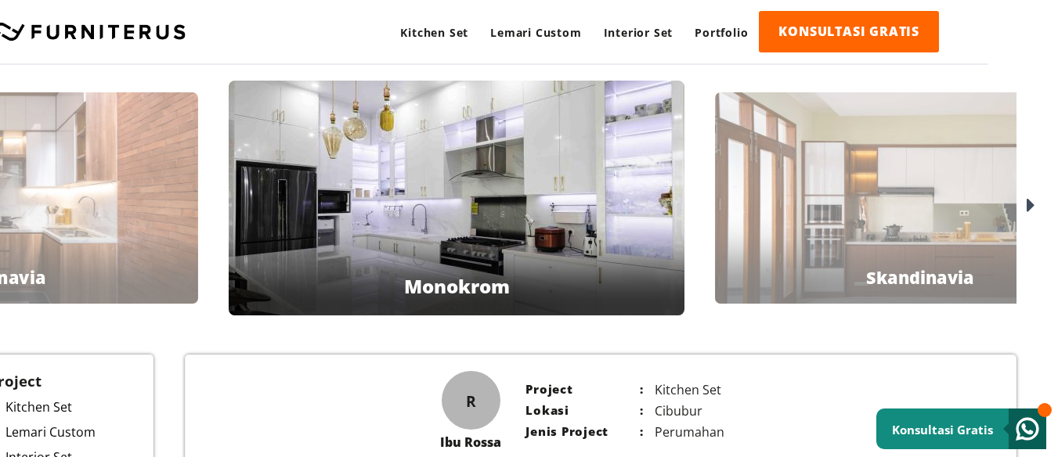
click at [1030, 201] on icon at bounding box center [1030, 206] width 9 height 23
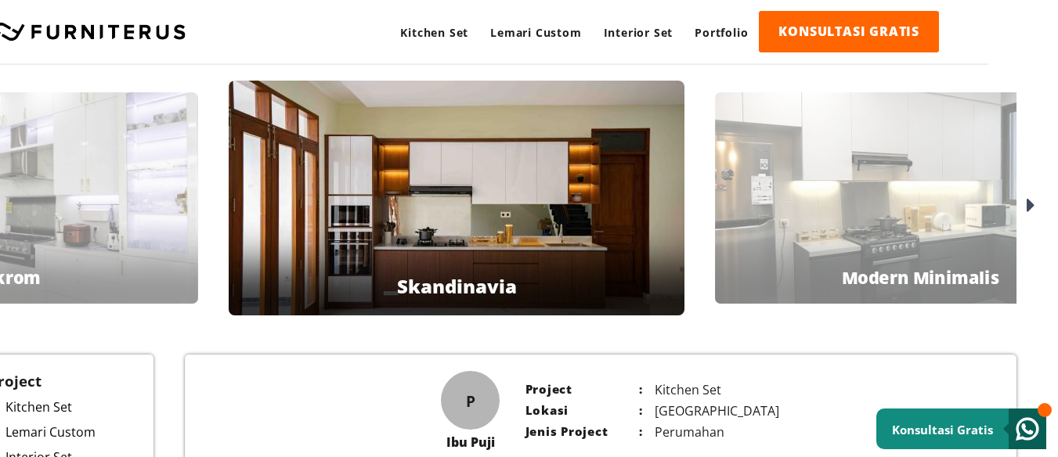
click at [1030, 201] on icon at bounding box center [1030, 206] width 9 height 23
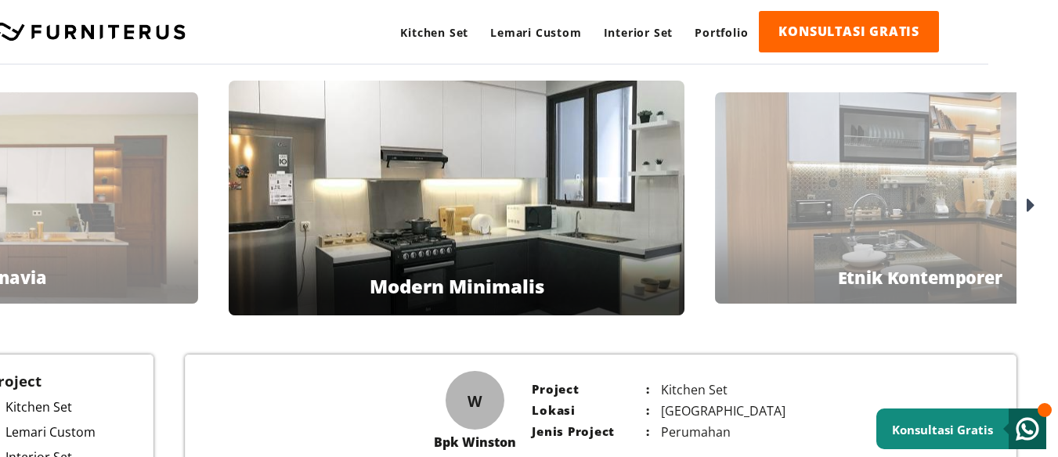
click at [1030, 201] on icon at bounding box center [1030, 206] width 9 height 23
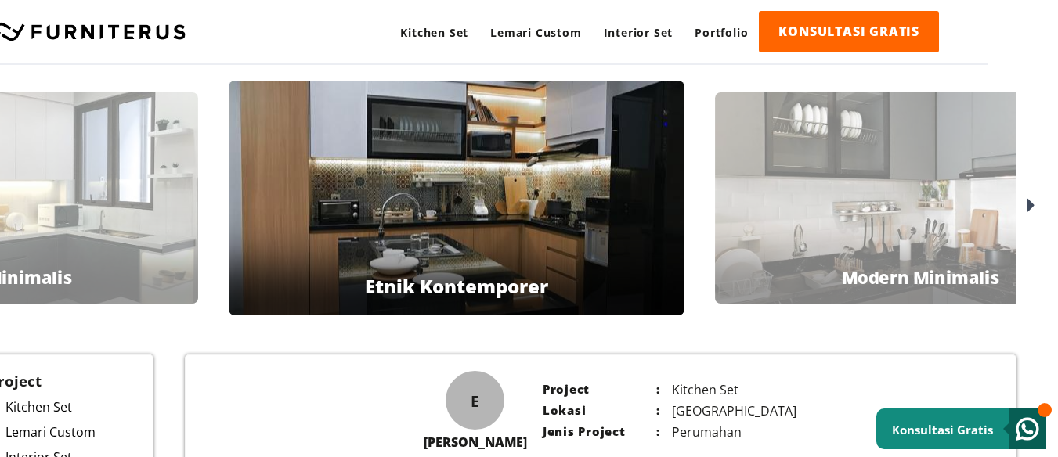
click at [1030, 201] on icon at bounding box center [1030, 206] width 9 height 23
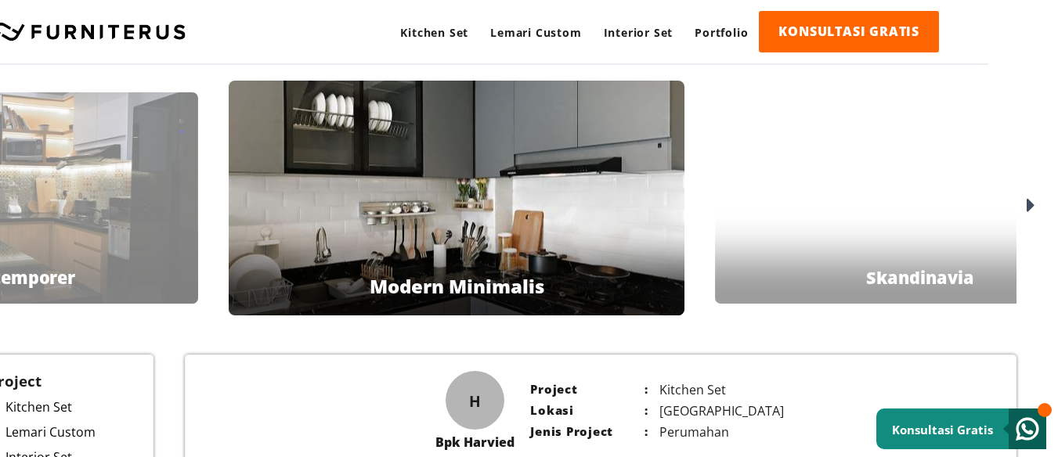
click at [1029, 201] on icon at bounding box center [1030, 206] width 9 height 23
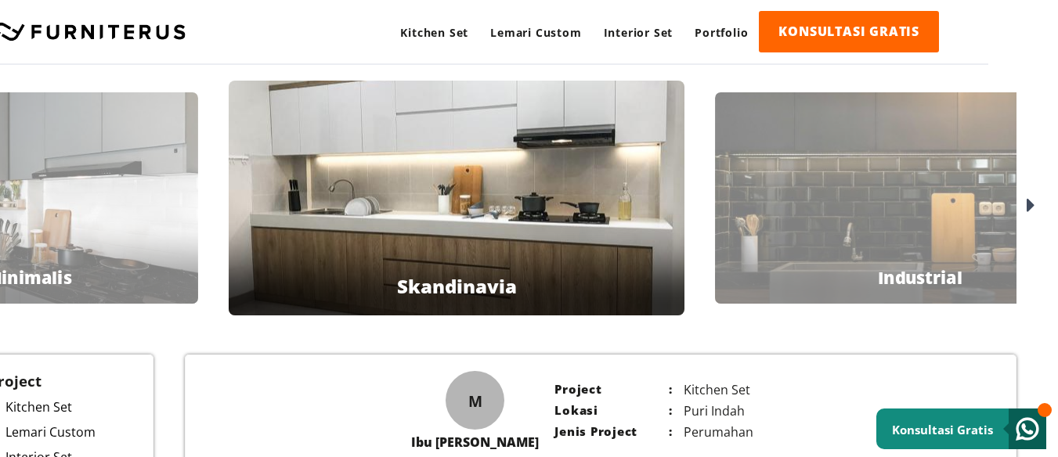
click at [1029, 201] on icon at bounding box center [1030, 206] width 9 height 23
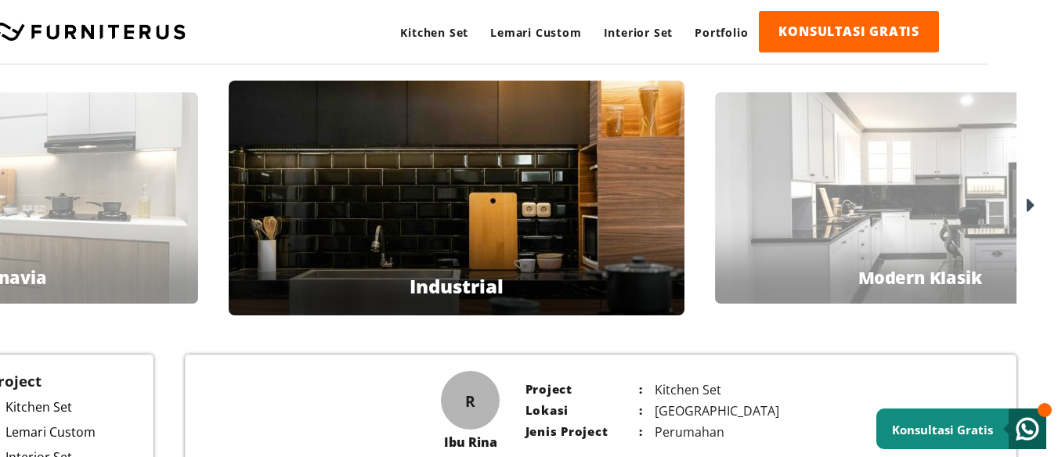
click at [514, 216] on div "Ibu Rina Industrial" at bounding box center [457, 198] width 456 height 235
click at [1029, 205] on icon at bounding box center [1030, 206] width 9 height 23
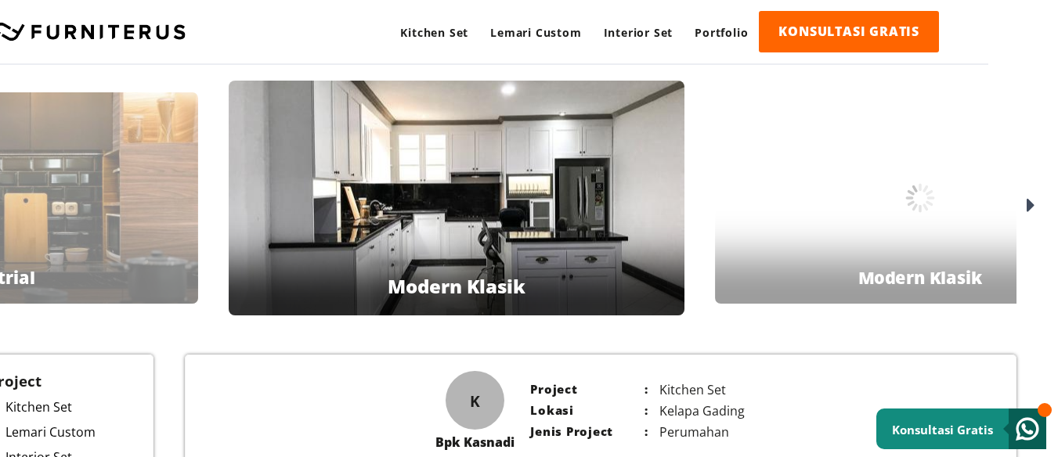
click at [1029, 205] on icon at bounding box center [1030, 206] width 9 height 23
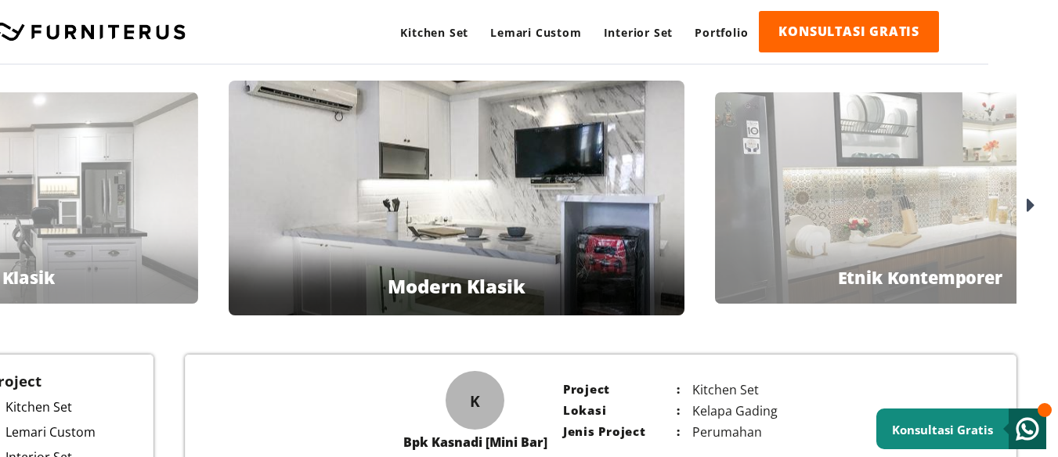
click at [1029, 205] on icon at bounding box center [1030, 206] width 9 height 23
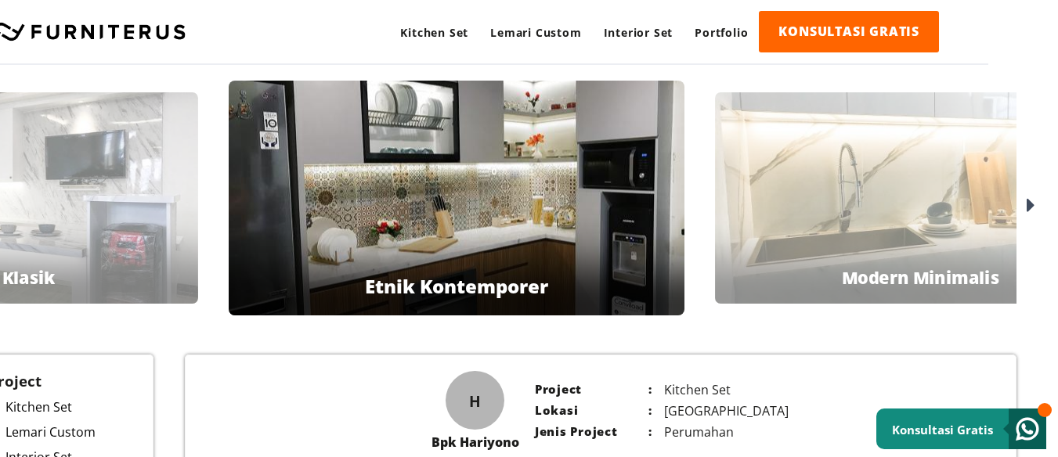
click at [1029, 205] on icon at bounding box center [1030, 206] width 9 height 23
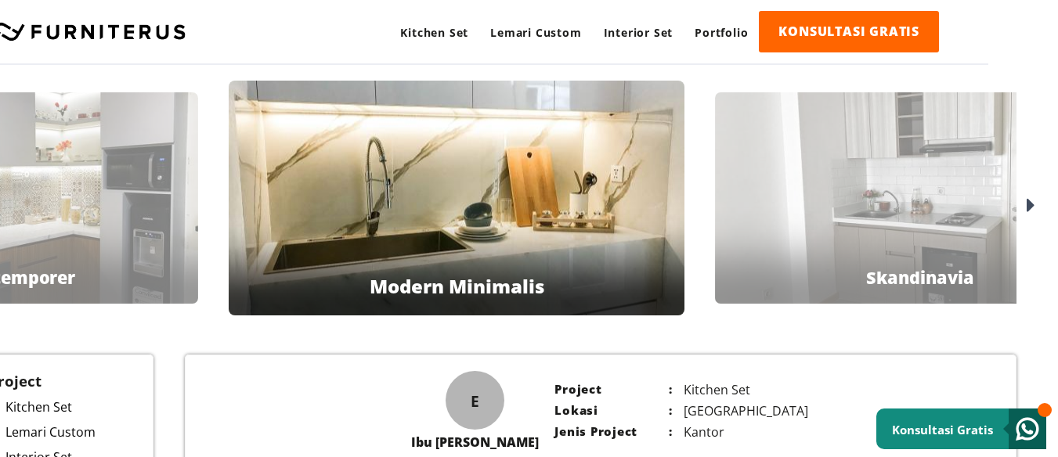
click at [1029, 205] on icon at bounding box center [1030, 206] width 9 height 23
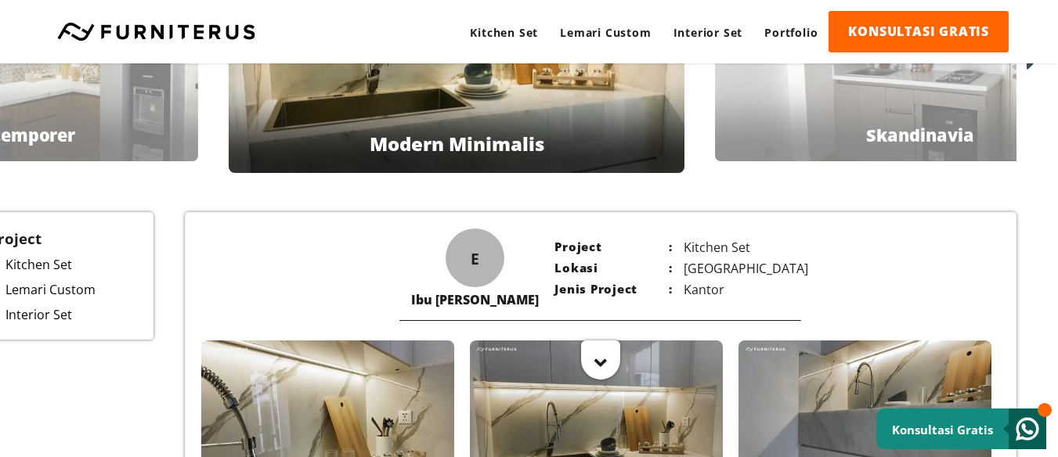
scroll to position [313, 70]
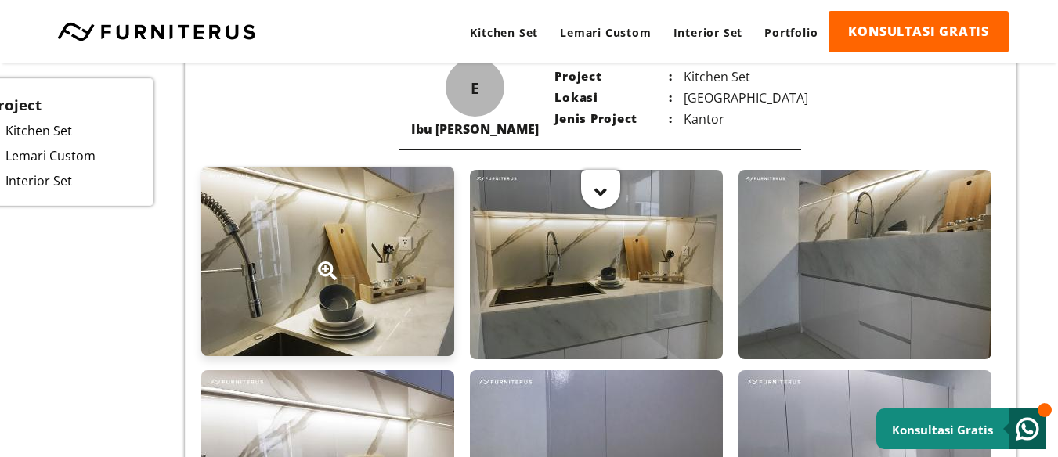
click at [316, 245] on div at bounding box center [327, 261] width 253 height 189
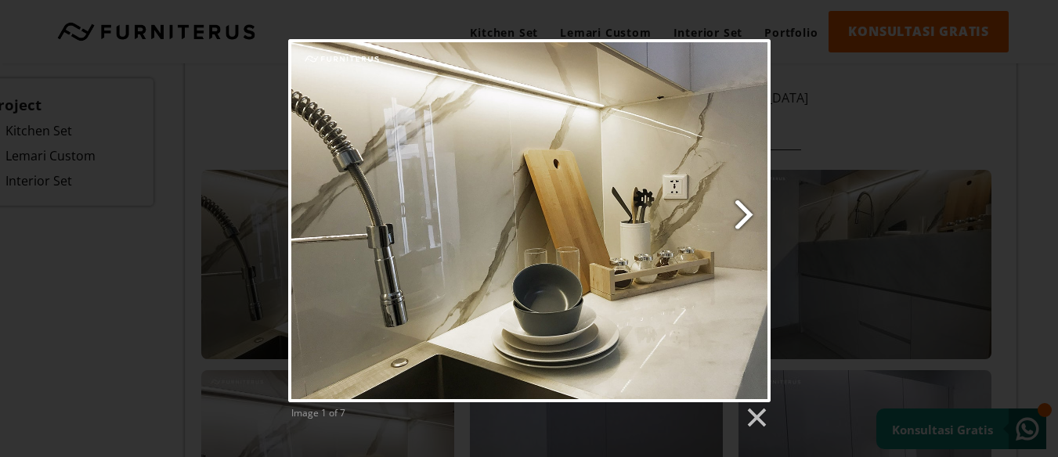
click at [742, 213] on link "Next image" at bounding box center [615, 220] width 308 height 363
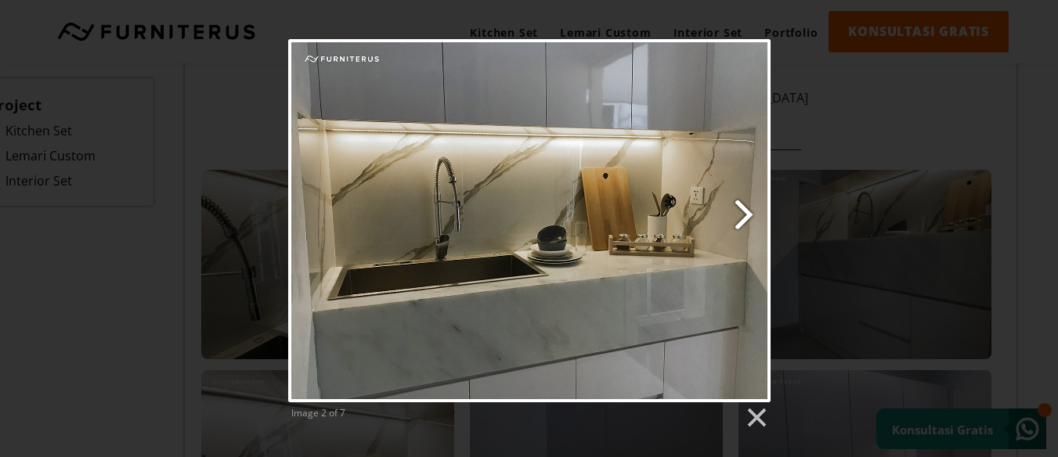
click at [742, 213] on link "Next image" at bounding box center [615, 220] width 308 height 363
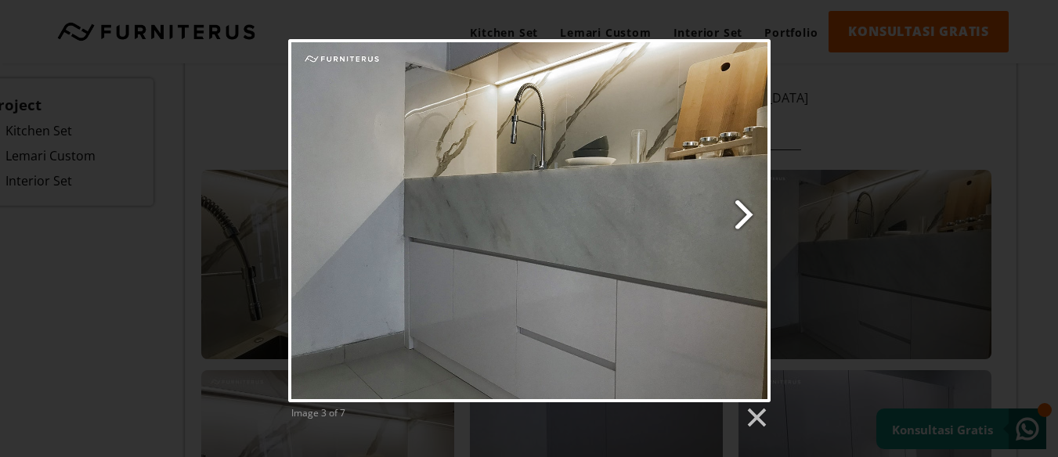
click at [742, 213] on link "Next image" at bounding box center [615, 220] width 308 height 363
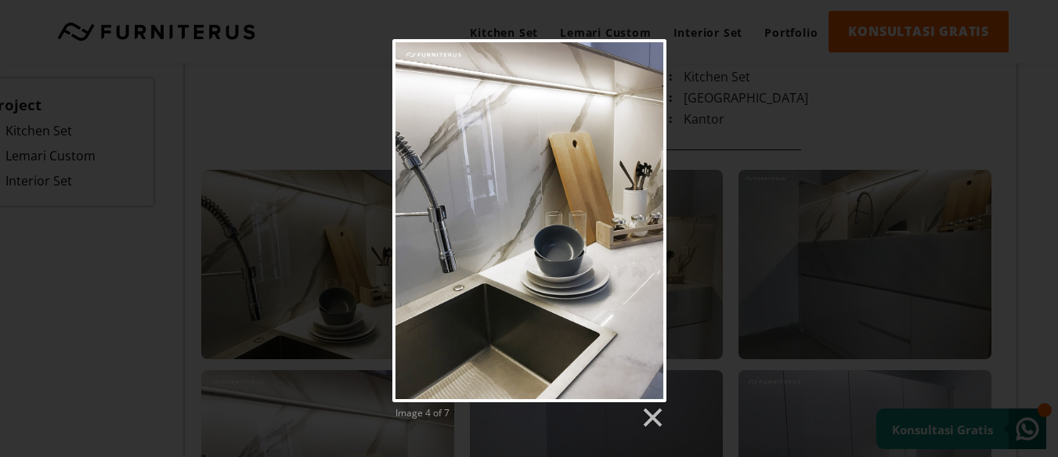
click at [728, 222] on div "Image 4 of 7" at bounding box center [529, 234] width 1058 height 391
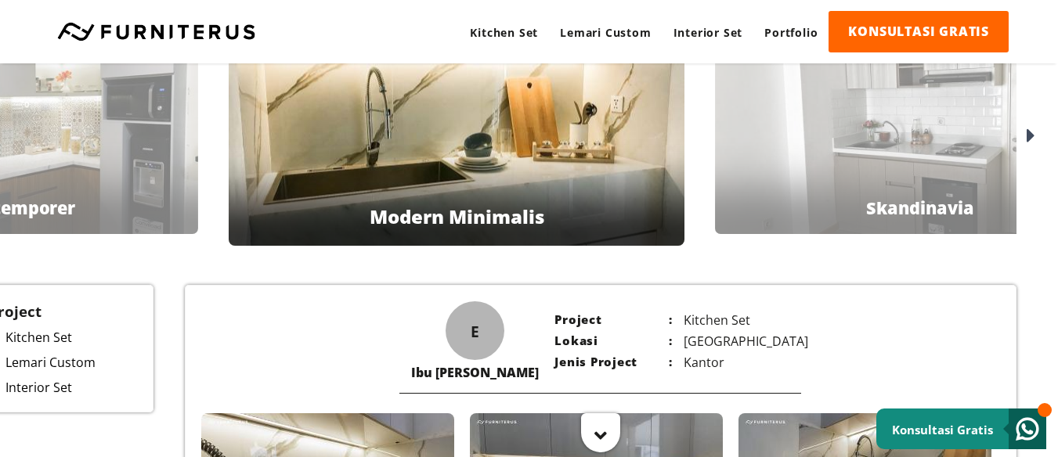
scroll to position [0, 70]
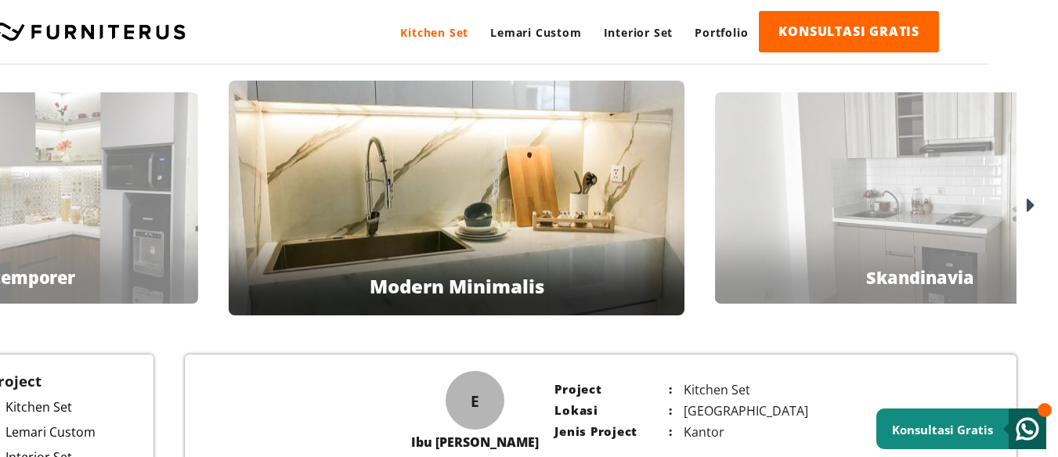
click at [413, 34] on link "Kitchen Set" at bounding box center [434, 32] width 90 height 43
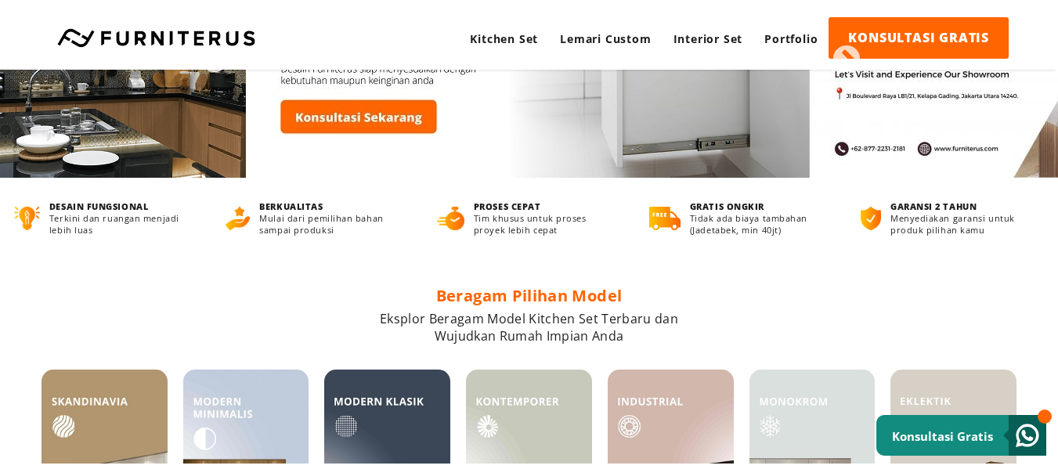
scroll to position [313, 0]
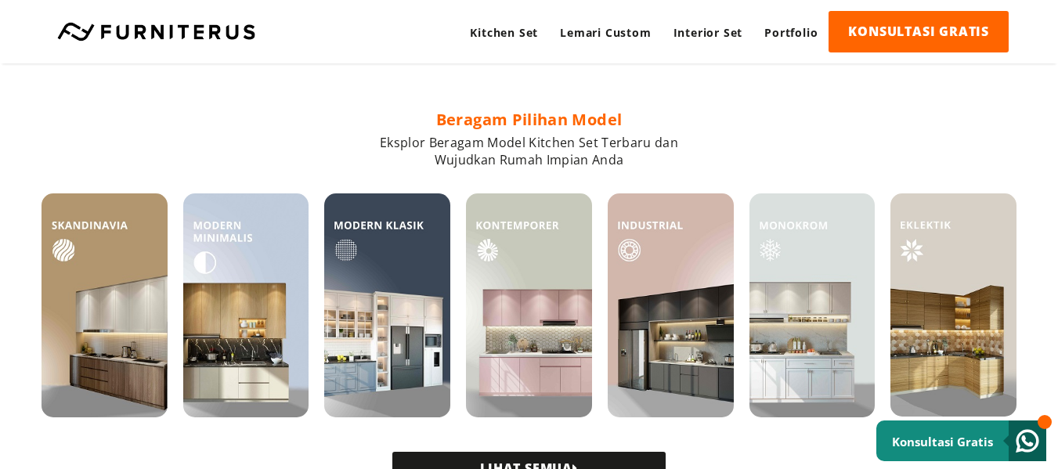
click at [543, 452] on link "LIHAT SEMUA" at bounding box center [528, 468] width 273 height 33
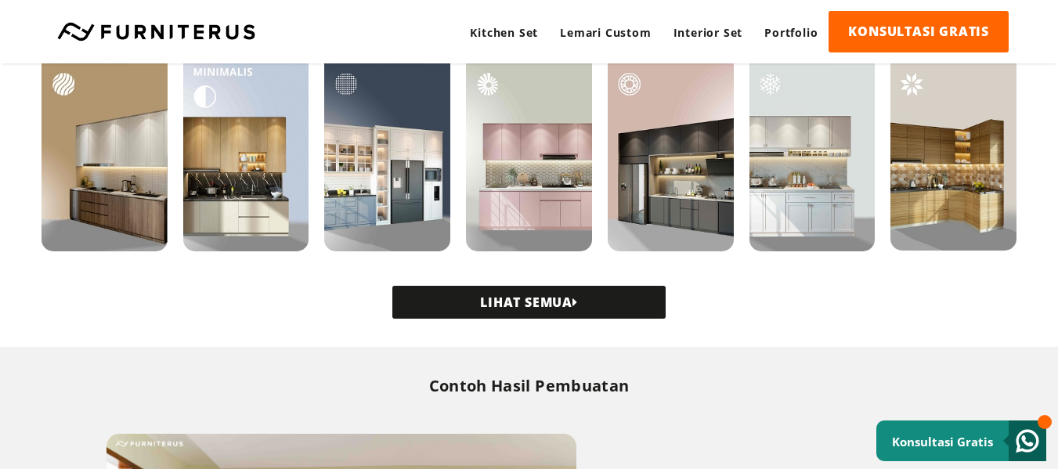
scroll to position [548, 0]
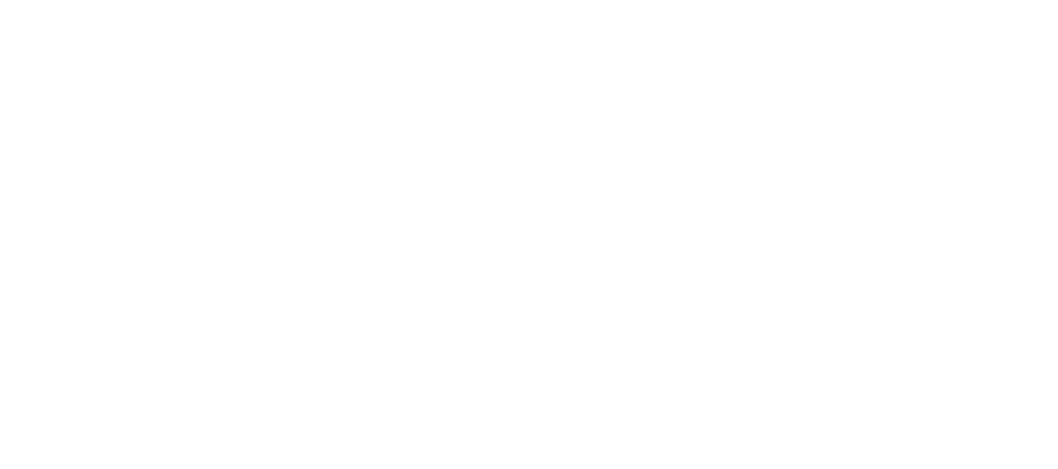
click at [0, 0] on html at bounding box center [0, 0] width 0 height 0
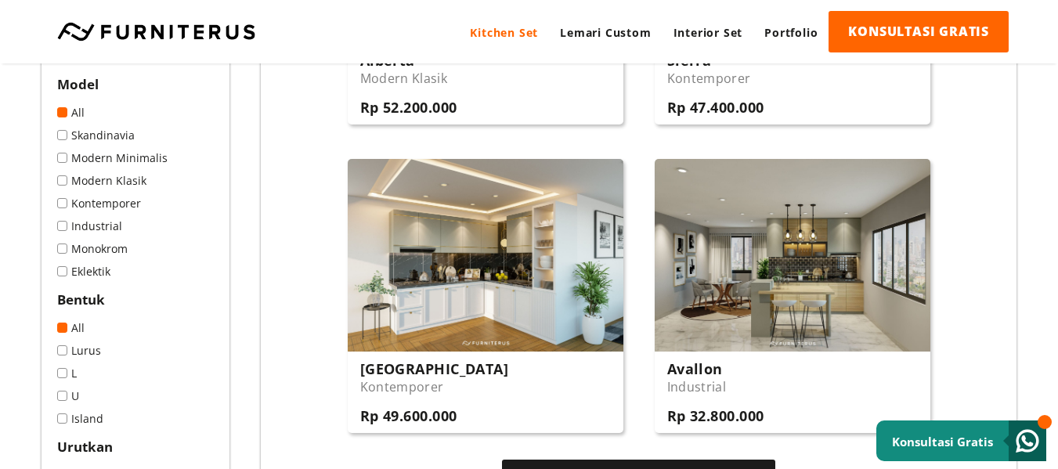
scroll to position [1644, 0]
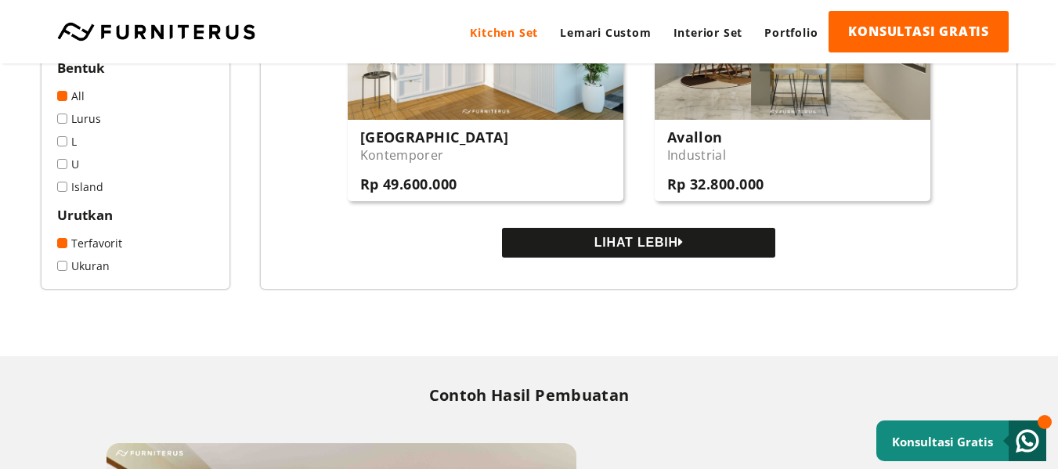
click at [692, 246] on button "LIHAT LEBIH" at bounding box center [638, 243] width 273 height 30
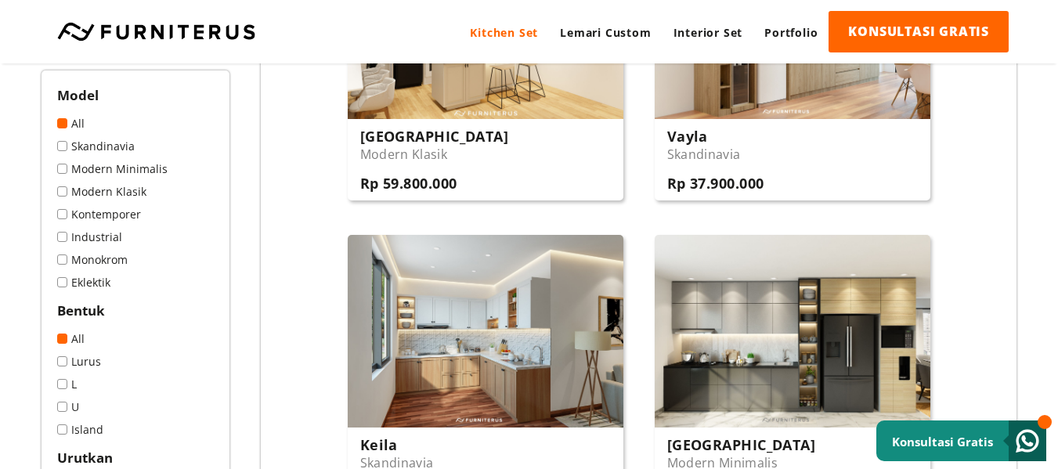
scroll to position [470, 0]
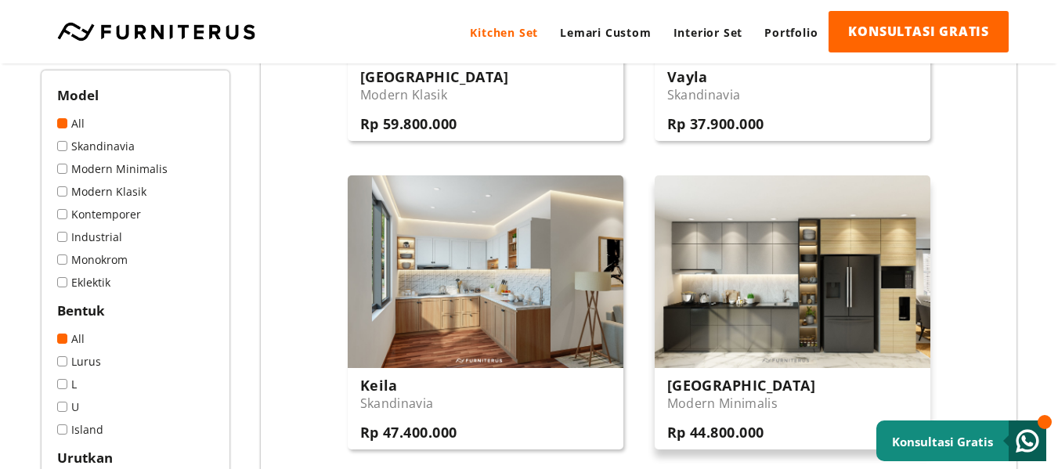
click at [800, 327] on img at bounding box center [793, 271] width 276 height 193
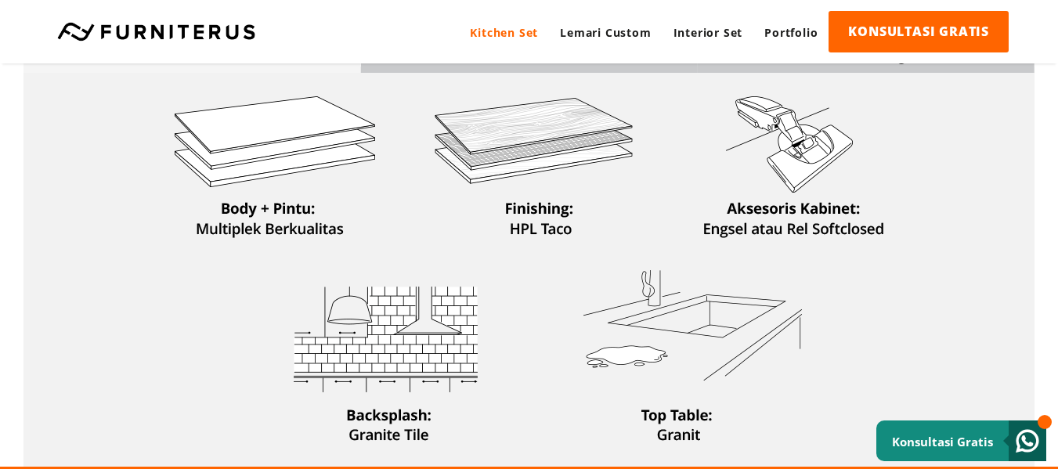
scroll to position [548, 0]
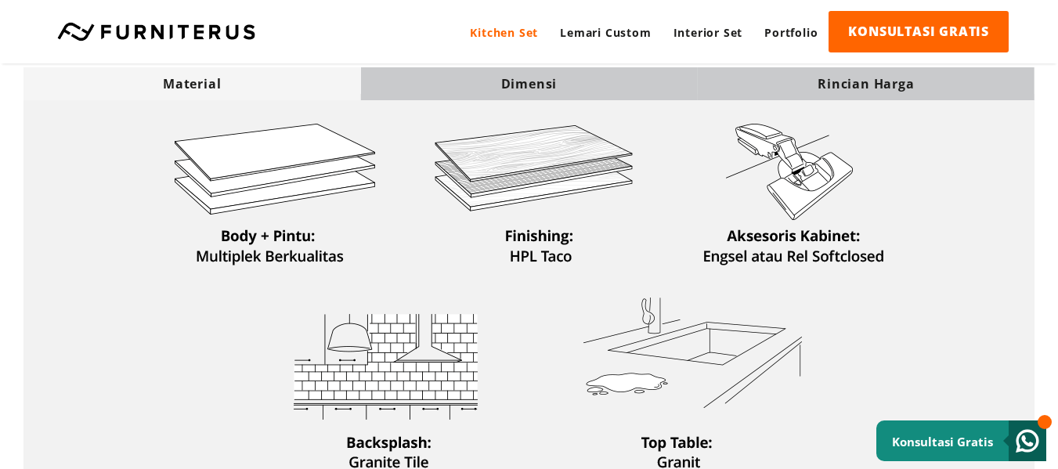
click at [514, 84] on div "Dimensi" at bounding box center [528, 83] width 337 height 17
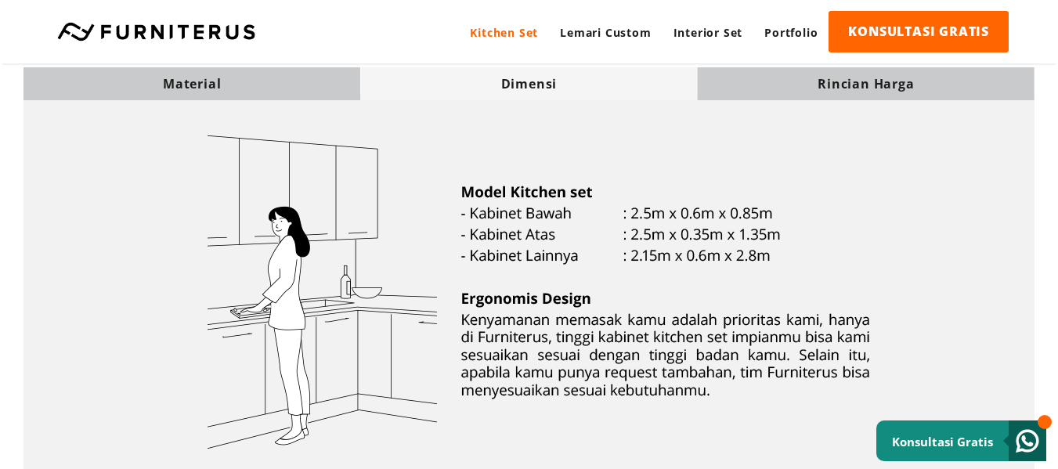
click at [809, 87] on div "Rincian Harga" at bounding box center [866, 83] width 337 height 17
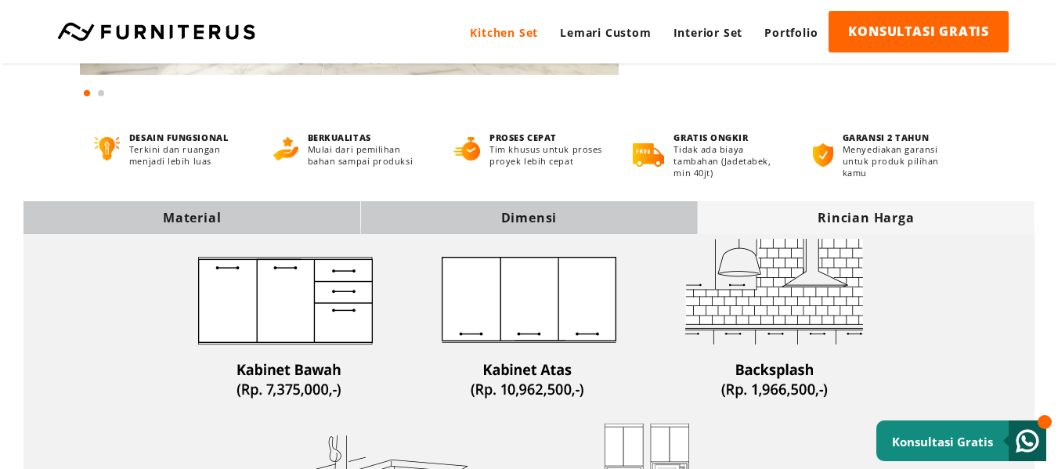
scroll to position [391, 0]
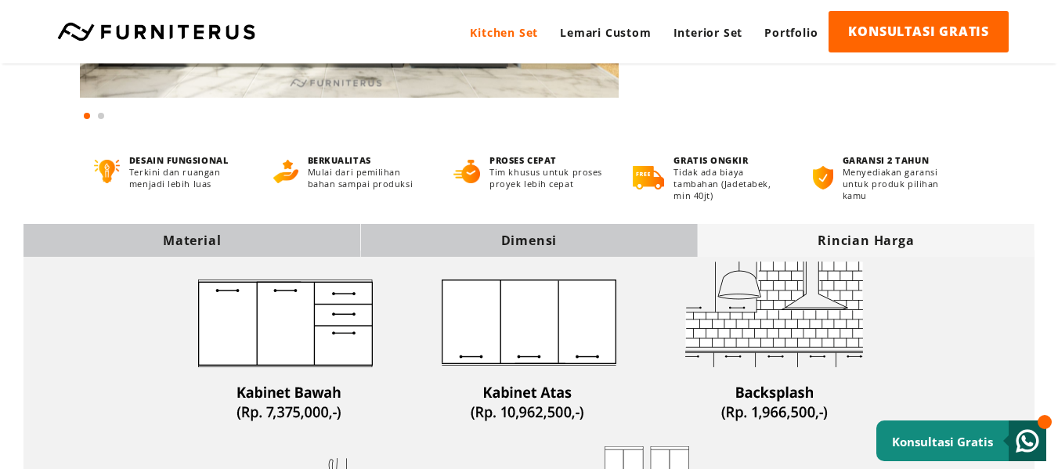
click at [548, 248] on div "Dimensi" at bounding box center [528, 240] width 337 height 17
